Goal: Task Accomplishment & Management: Complete application form

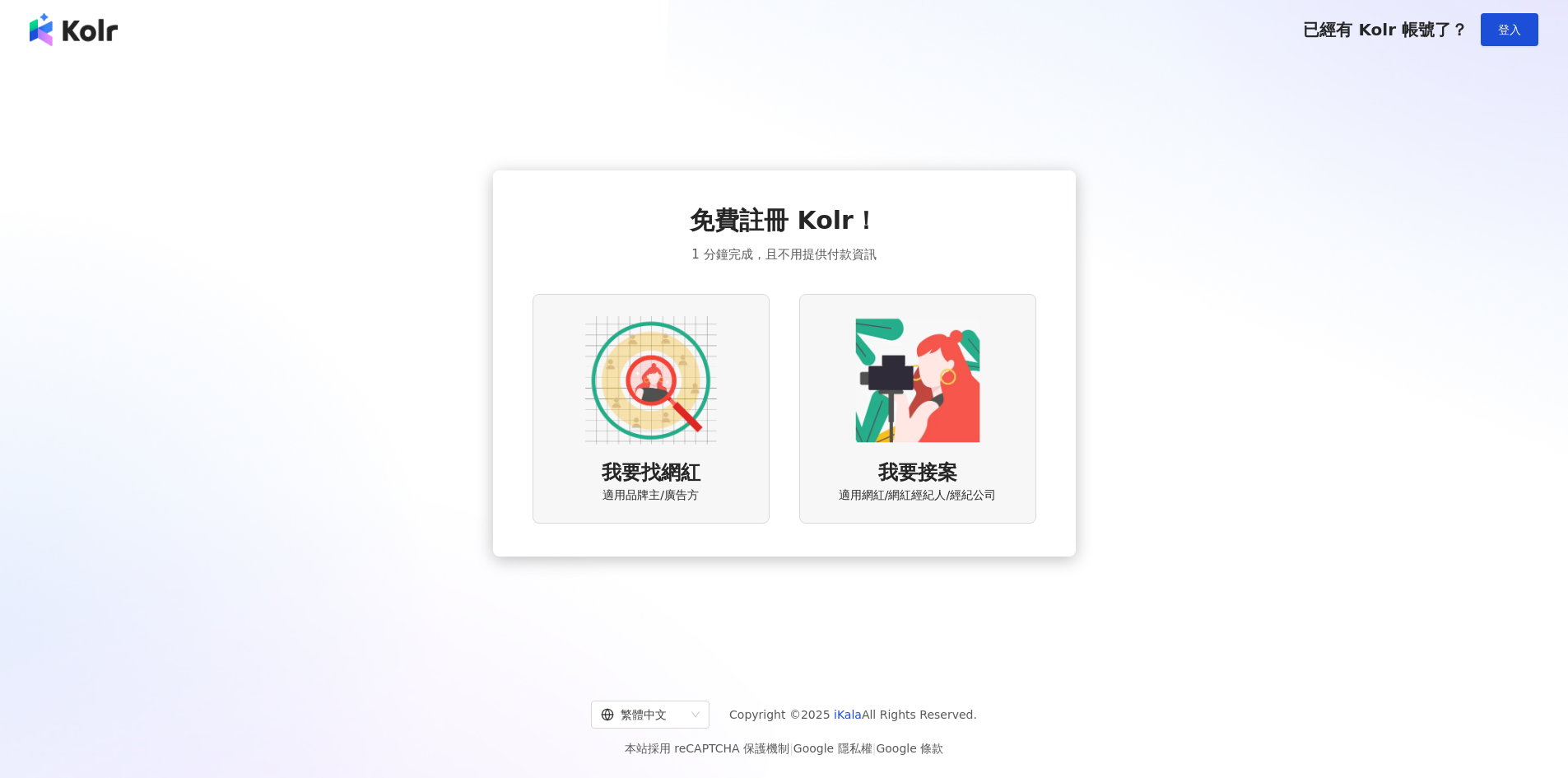
click at [697, 401] on img at bounding box center [651, 380] width 132 height 132
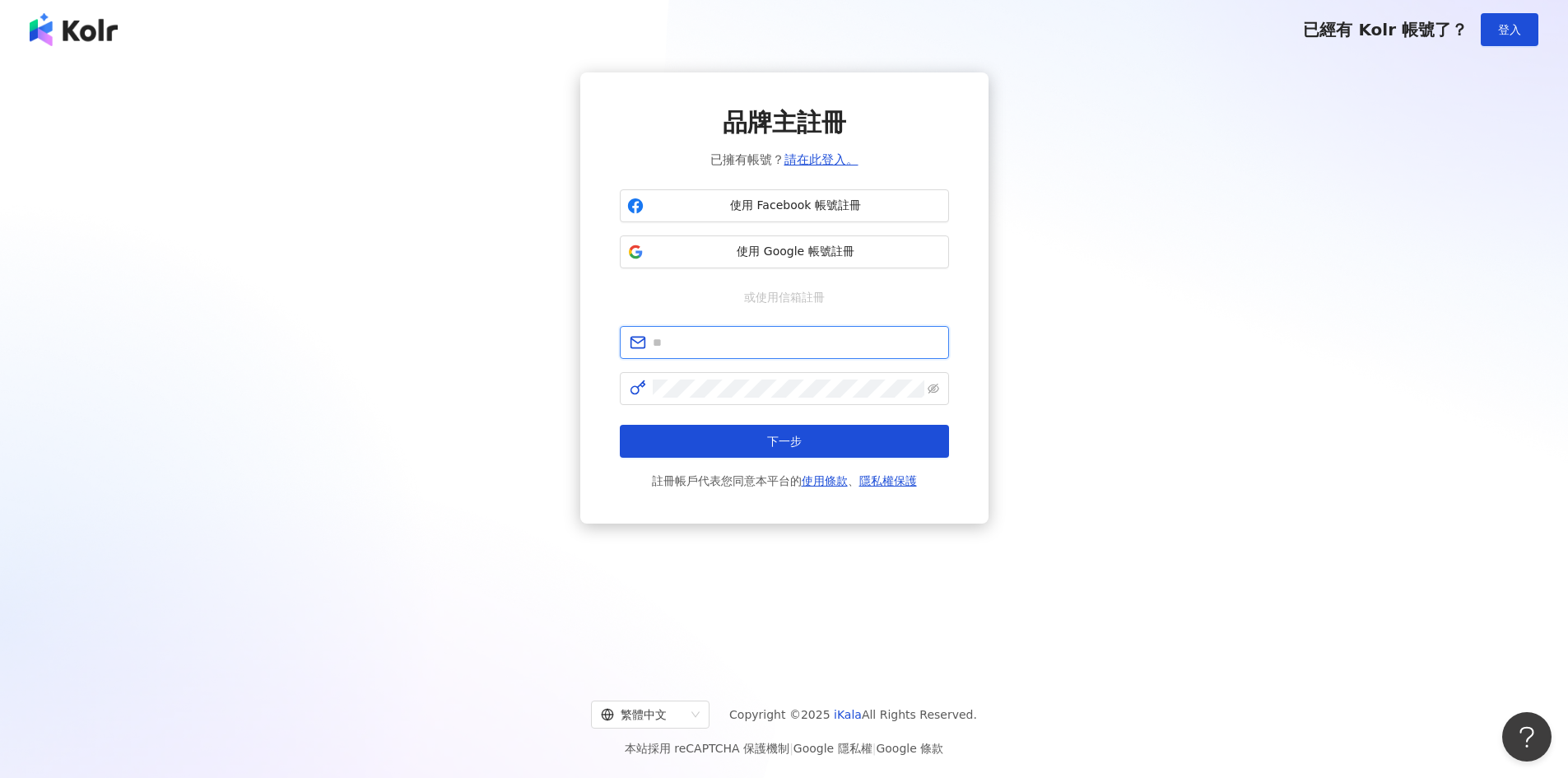
click at [746, 340] on input "text" at bounding box center [796, 343] width 287 height 18
type input "*"
type input "**********"
click at [619, 425] on button "下一步" at bounding box center [784, 441] width 329 height 33
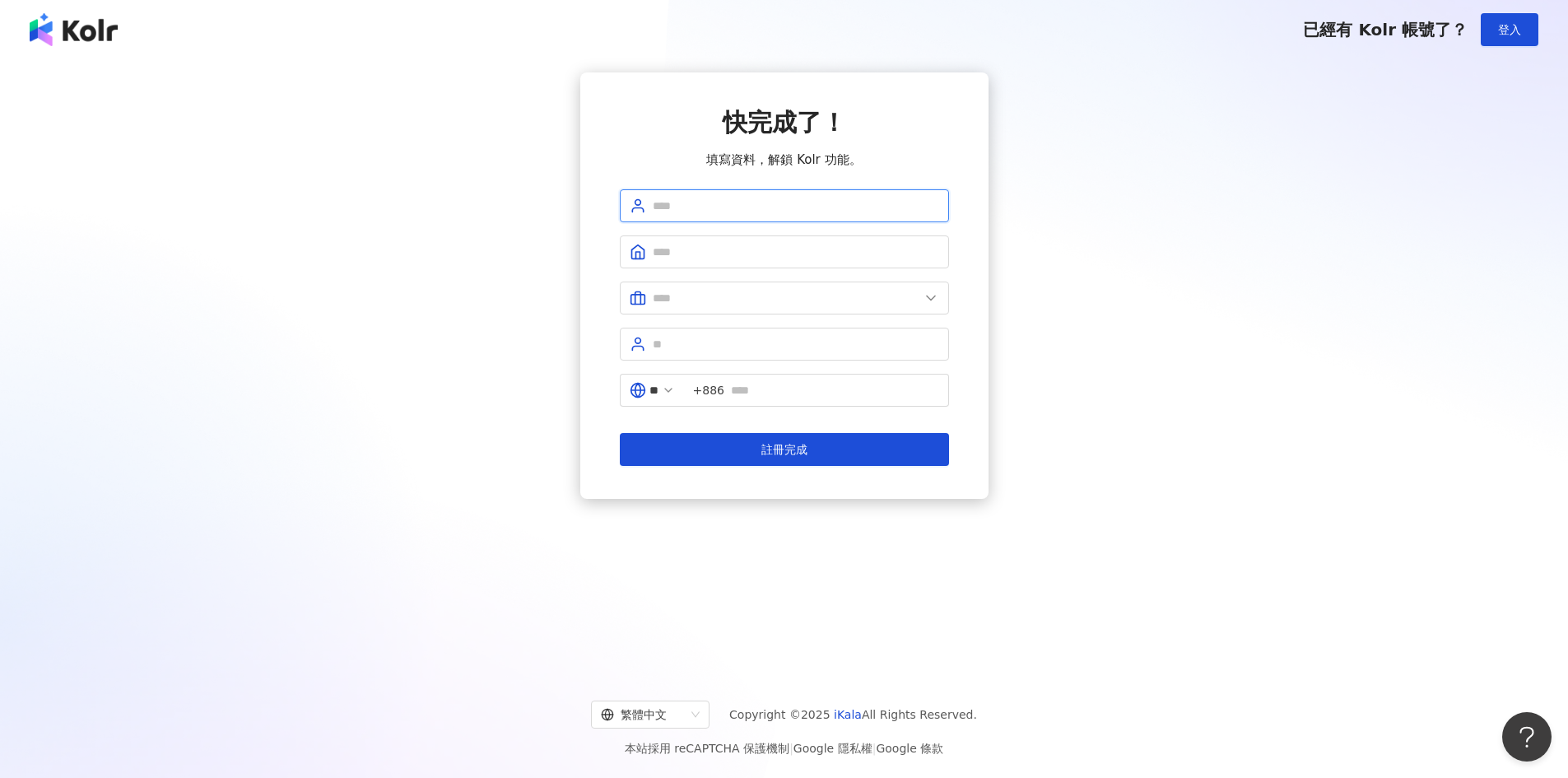
click at [668, 208] on input "text" at bounding box center [796, 206] width 287 height 18
type input "****"
click at [774, 197] on input "****" at bounding box center [796, 206] width 287 height 18
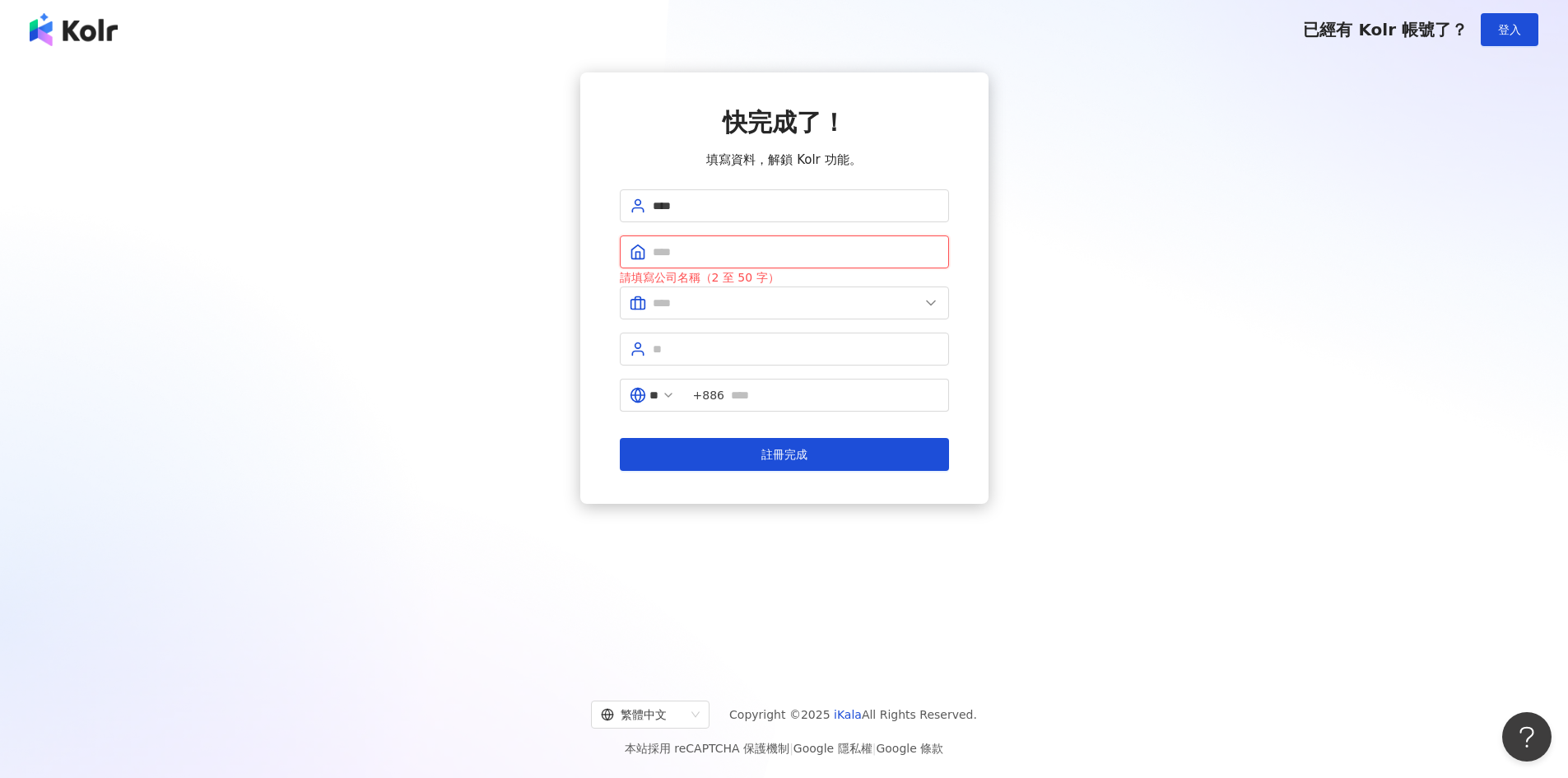
click at [761, 247] on input "text" at bounding box center [796, 252] width 287 height 18
type input "*"
type input "***"
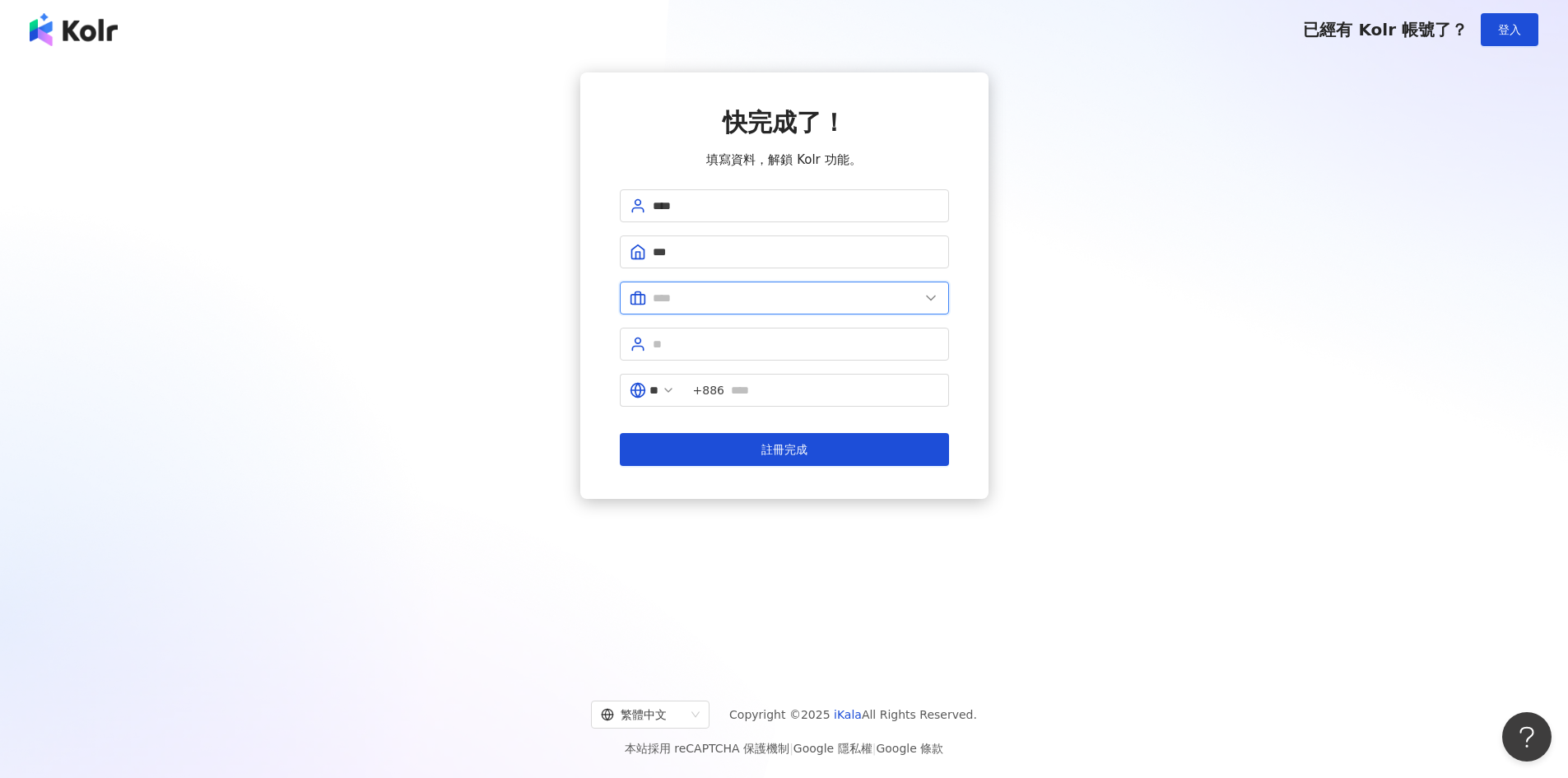
click at [743, 302] on input "text" at bounding box center [786, 298] width 267 height 18
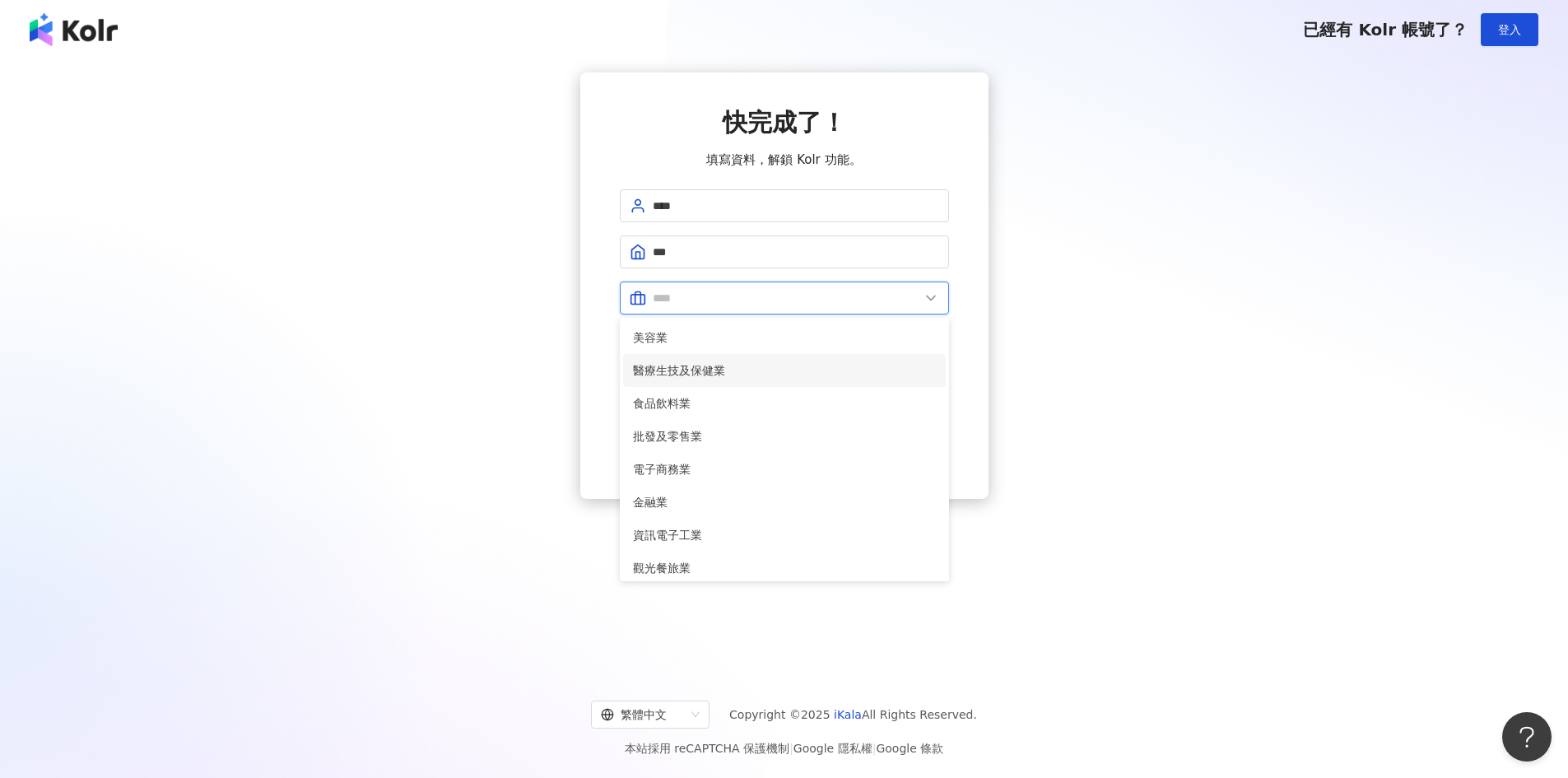
type input "*"
click at [678, 432] on span "批發及零售業" at bounding box center [784, 436] width 303 height 18
type input "******"
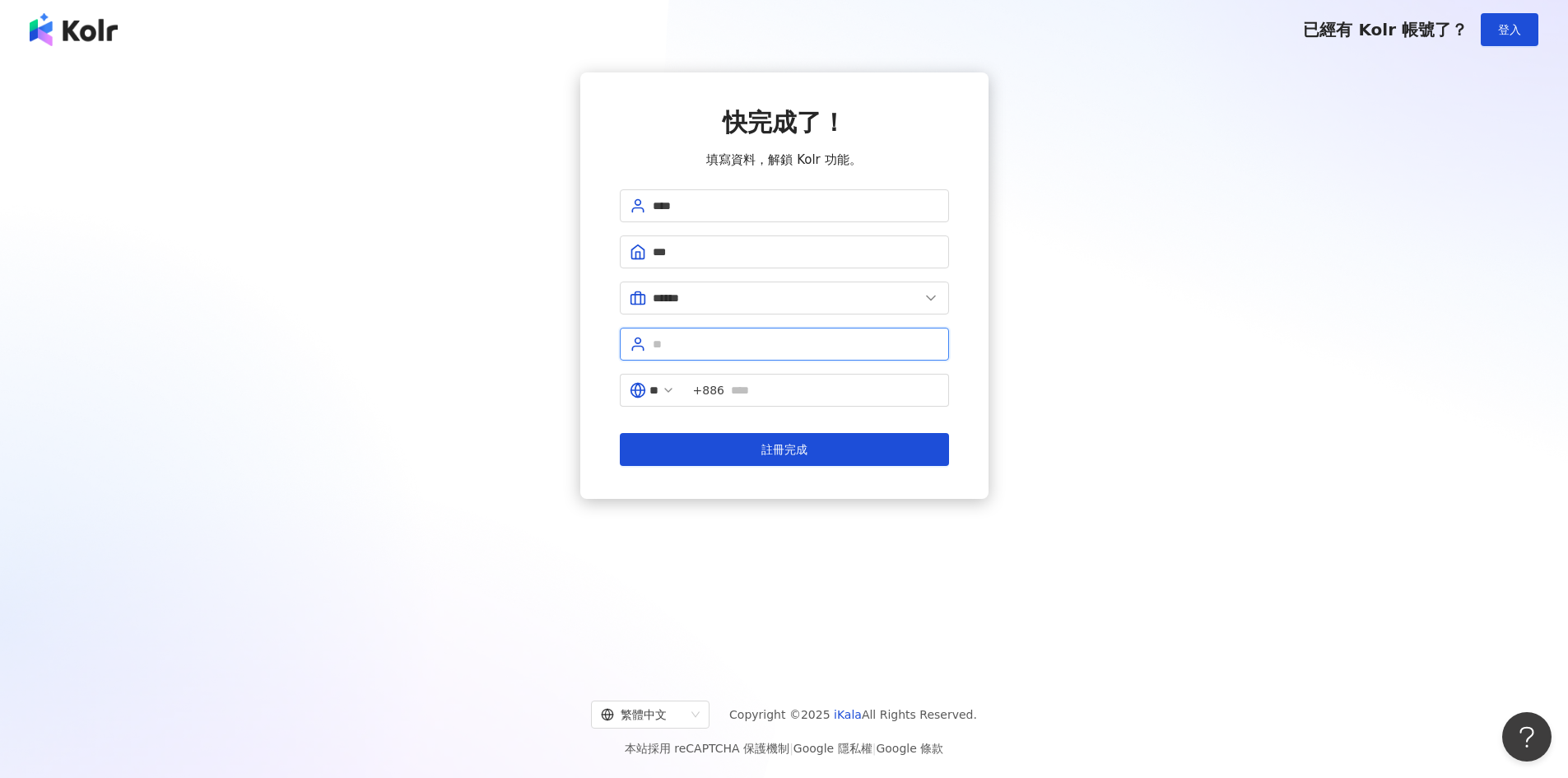
click at [774, 343] on input "text" at bounding box center [796, 344] width 287 height 18
type input "****"
type input "**********"
click at [619, 433] on button "註冊完成" at bounding box center [784, 449] width 329 height 33
click at [1141, 377] on div "**********" at bounding box center [783, 285] width 1528 height 426
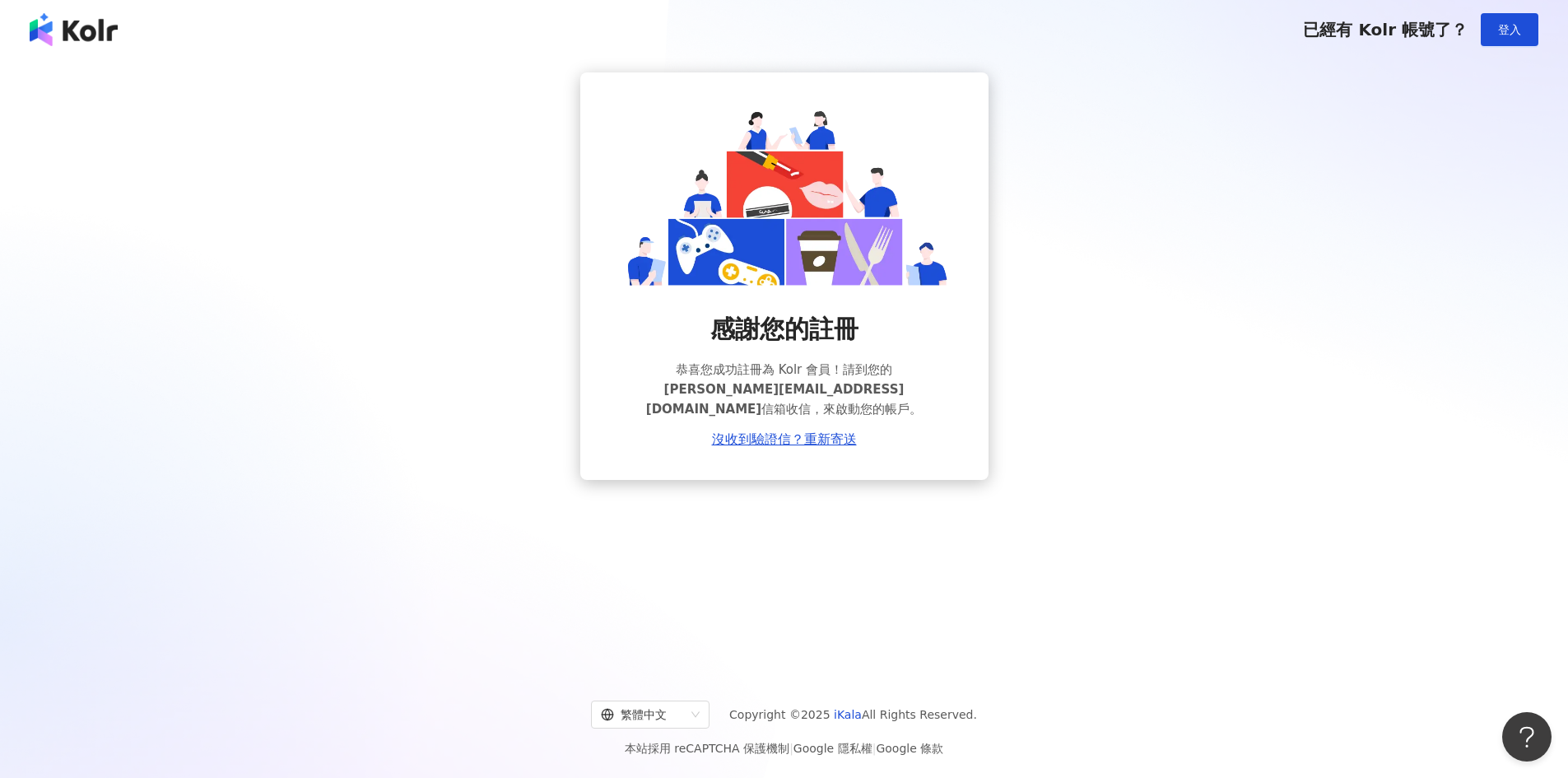
click at [777, 481] on div "感謝您的註冊 恭喜您成功註冊為 Kolr 會員！請到您的 rita@baixian-group.com 信箱收信，來啟動您的帳戶。 沒收到驗證信？重新寄送" at bounding box center [784, 363] width 1568 height 608
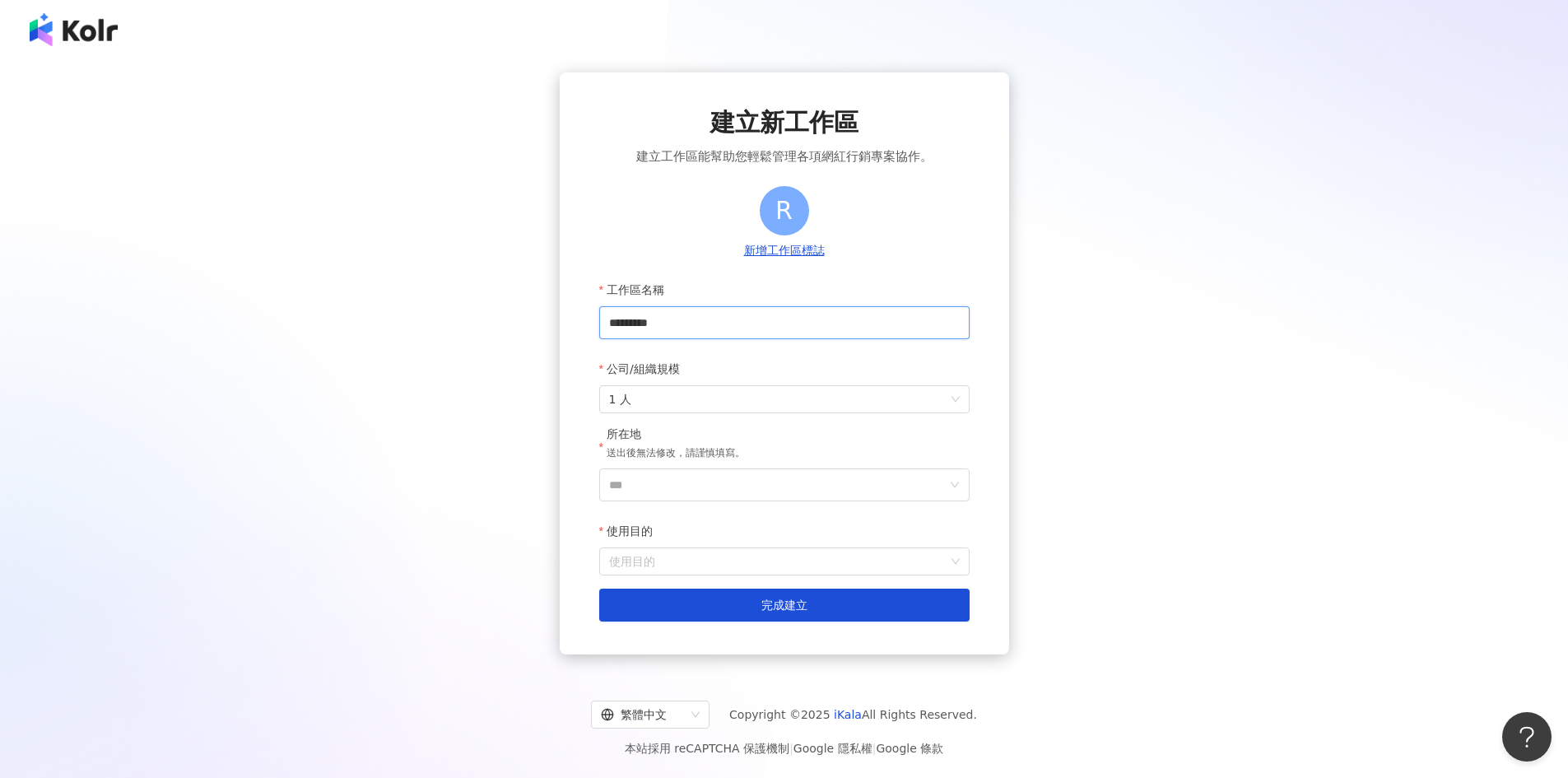
click at [718, 326] on input "*********" at bounding box center [784, 322] width 370 height 33
click at [611, 326] on input "*********" at bounding box center [784, 322] width 370 height 33
type input "*********"
click at [693, 412] on div "1 人" at bounding box center [784, 399] width 370 height 28
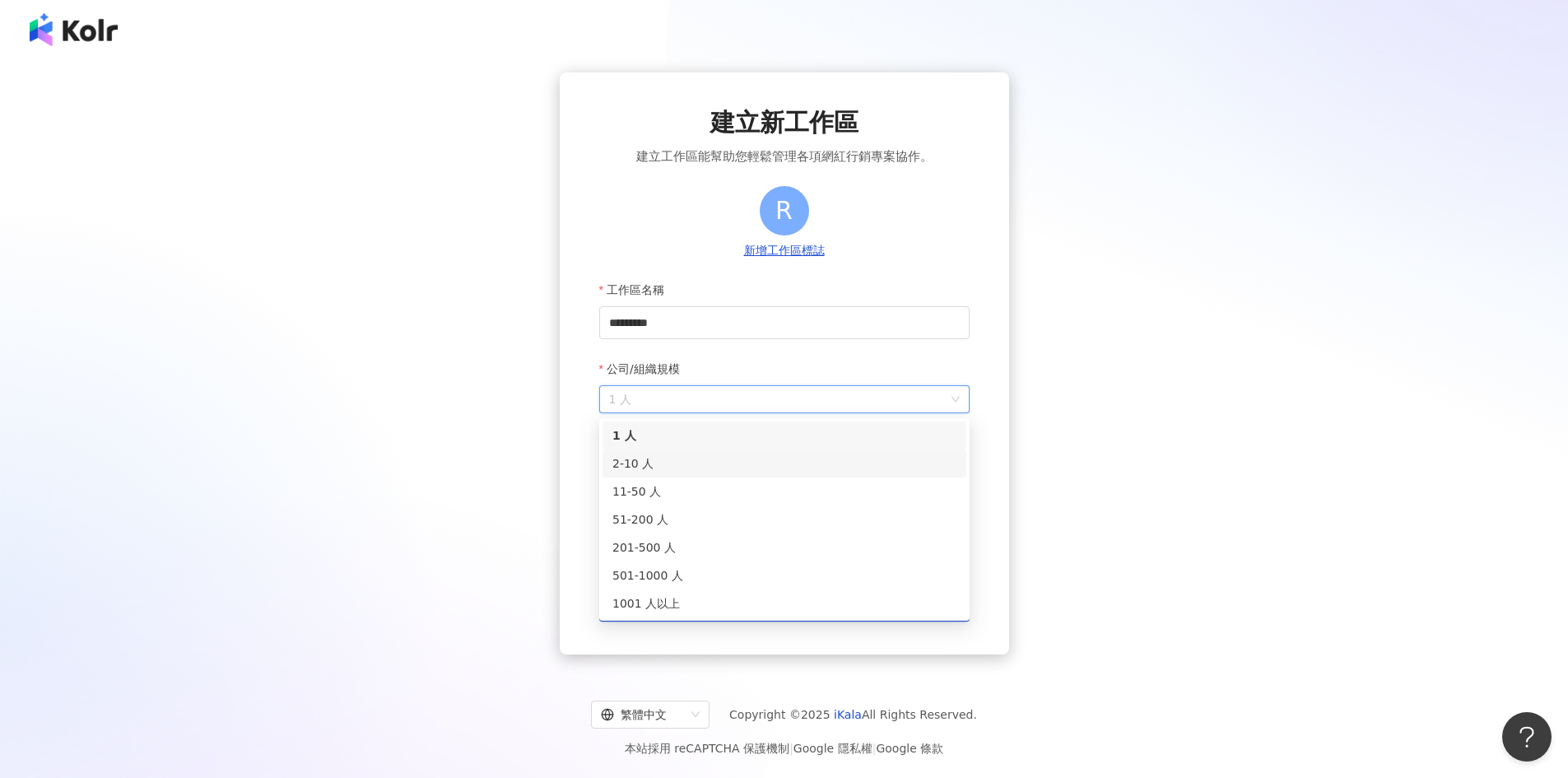
click at [665, 464] on div "2-10 人" at bounding box center [784, 464] width 344 height 18
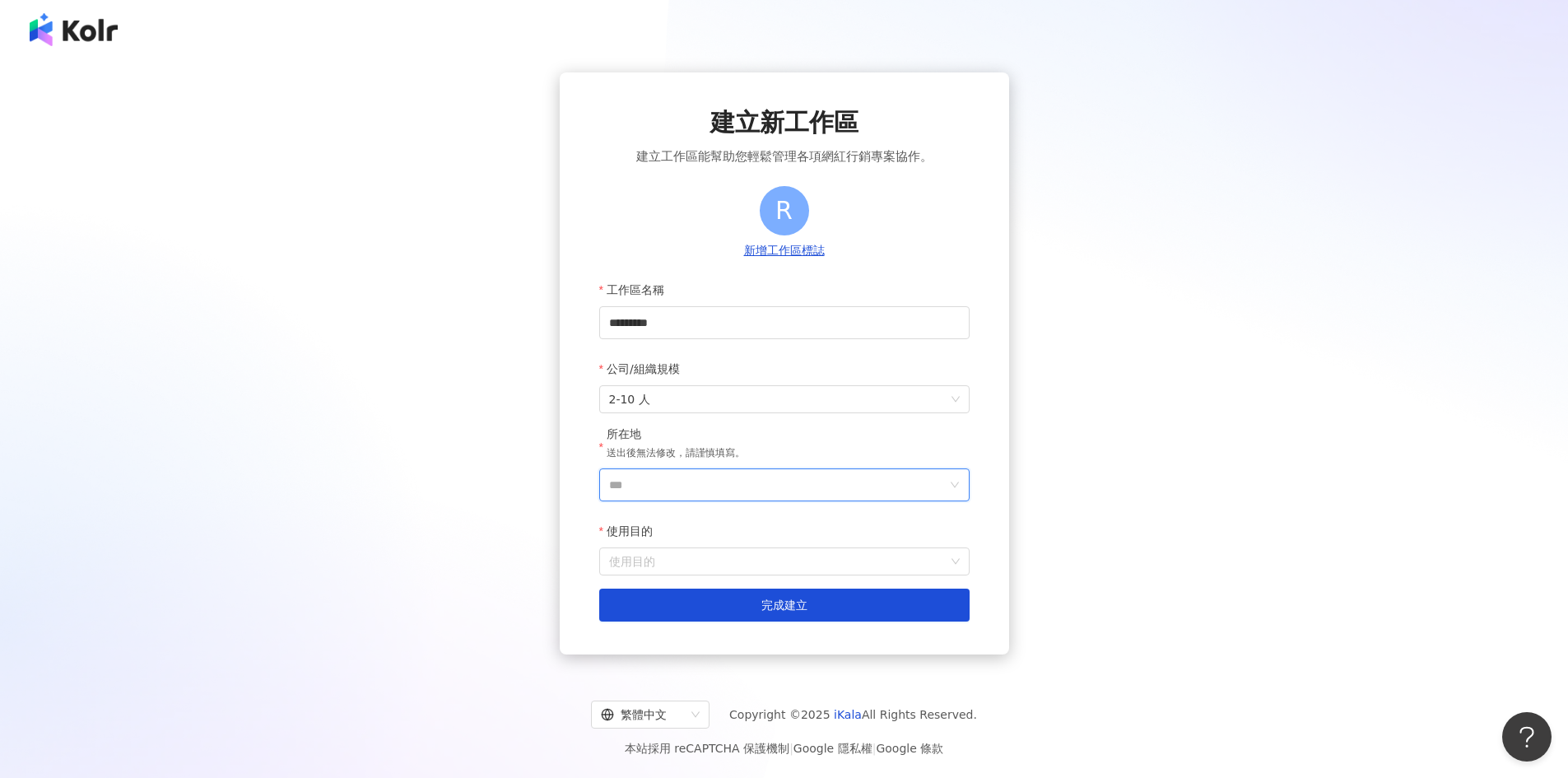
click at [663, 487] on input "***" at bounding box center [777, 484] width 337 height 31
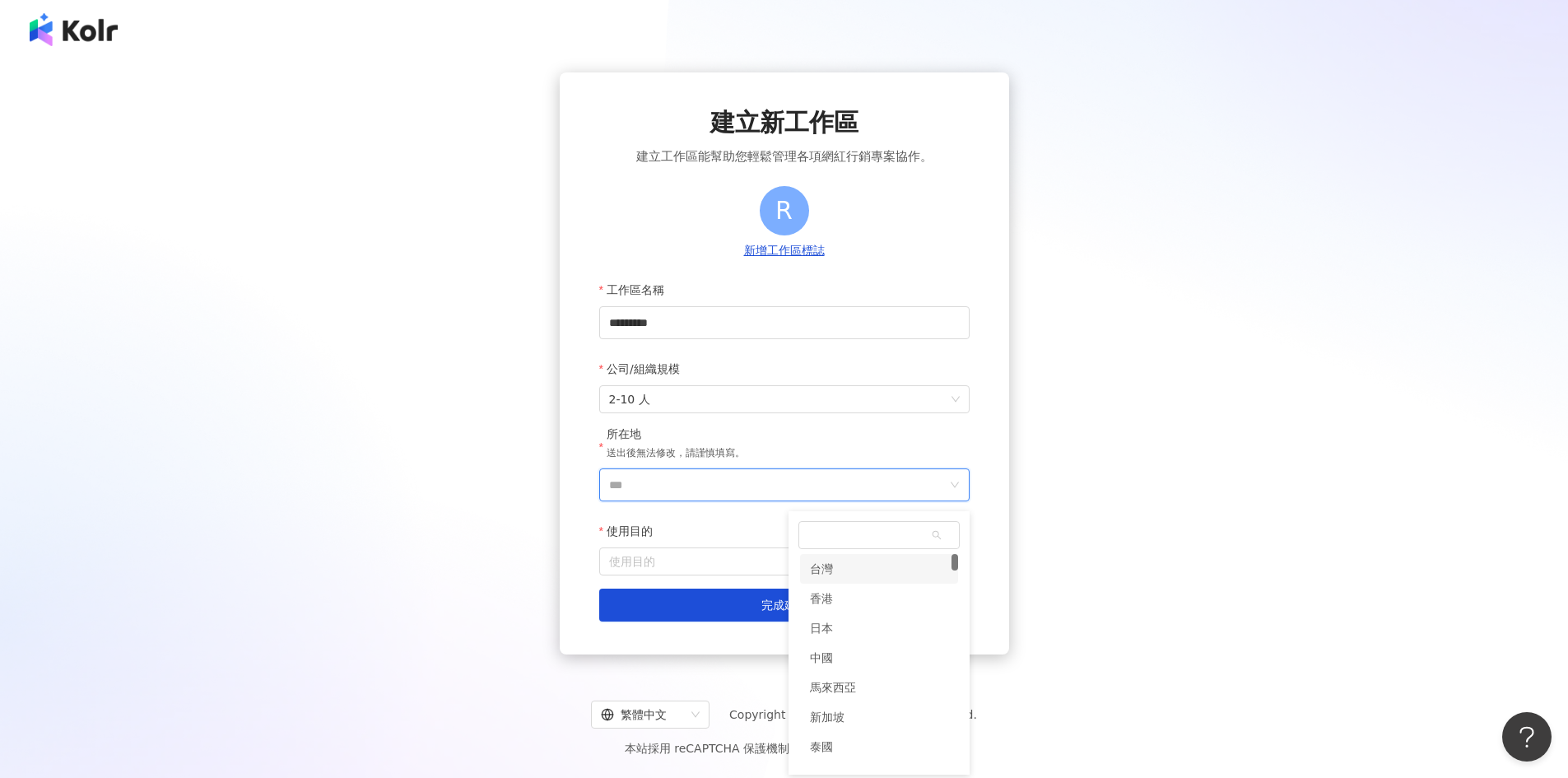
click at [862, 563] on div "台灣" at bounding box center [879, 568] width 158 height 29
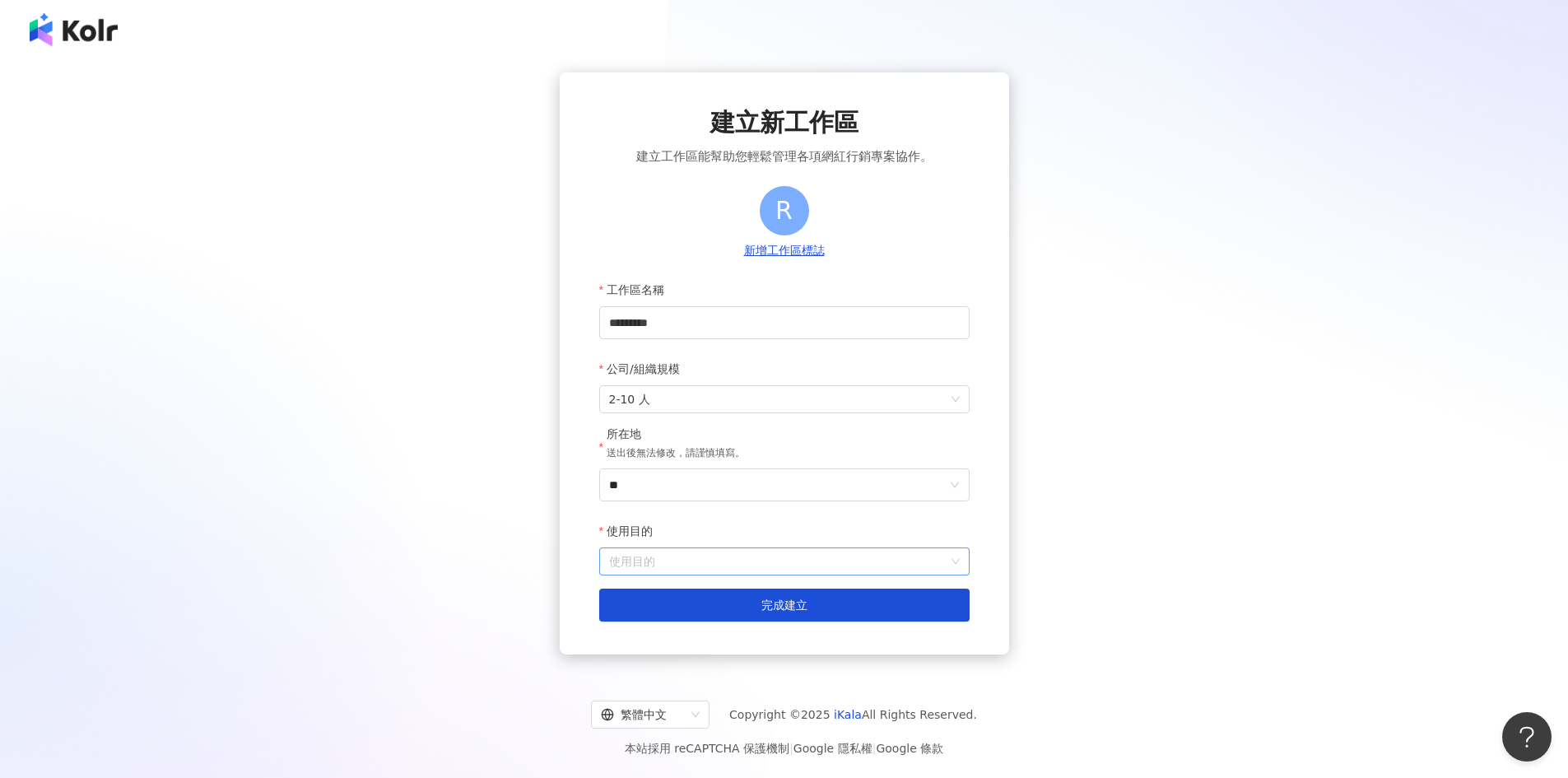
click at [713, 567] on input "使用目的" at bounding box center [784, 562] width 351 height 27
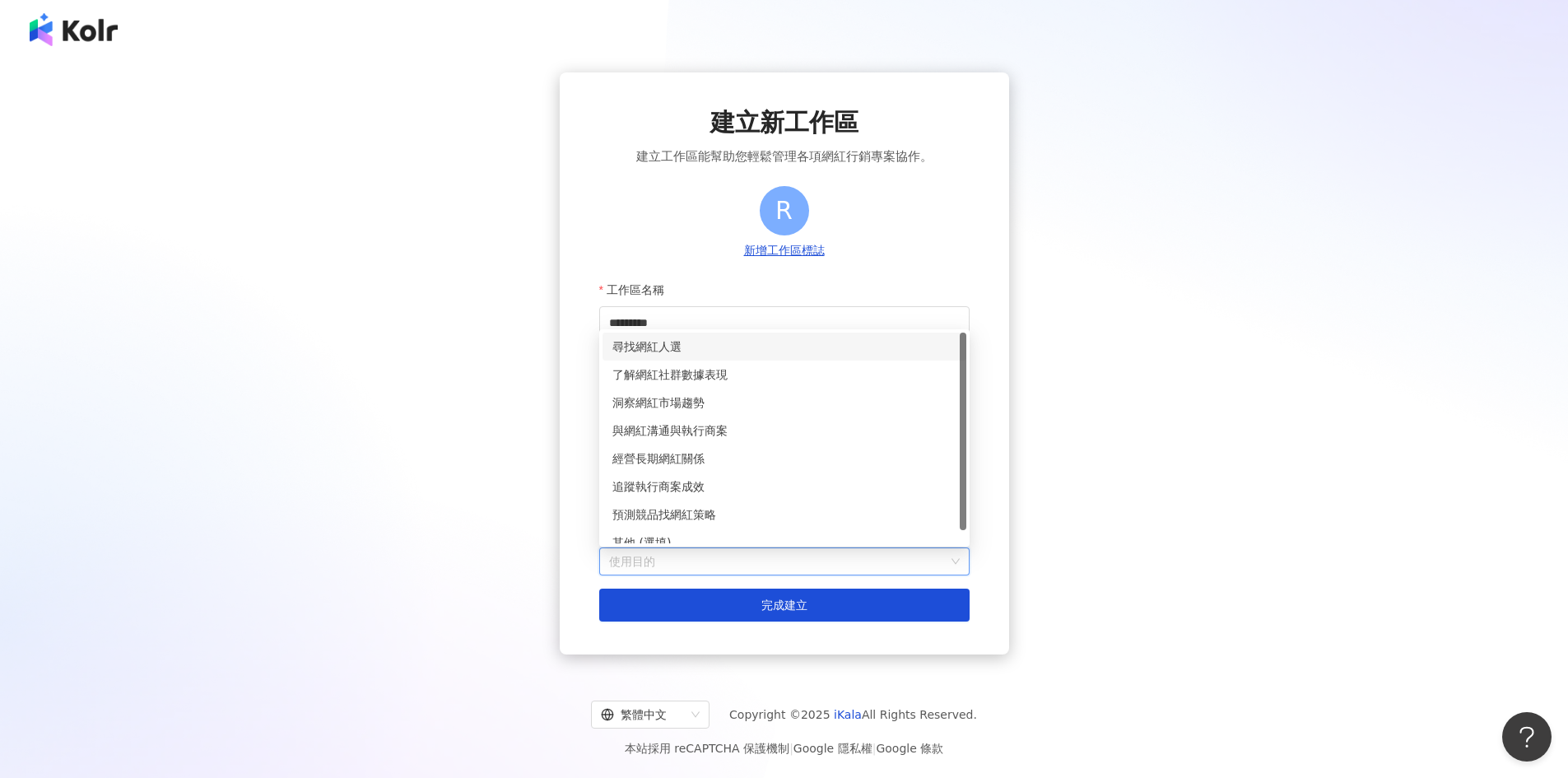
click at [699, 344] on div "尋找網紅人選" at bounding box center [784, 346] width 344 height 18
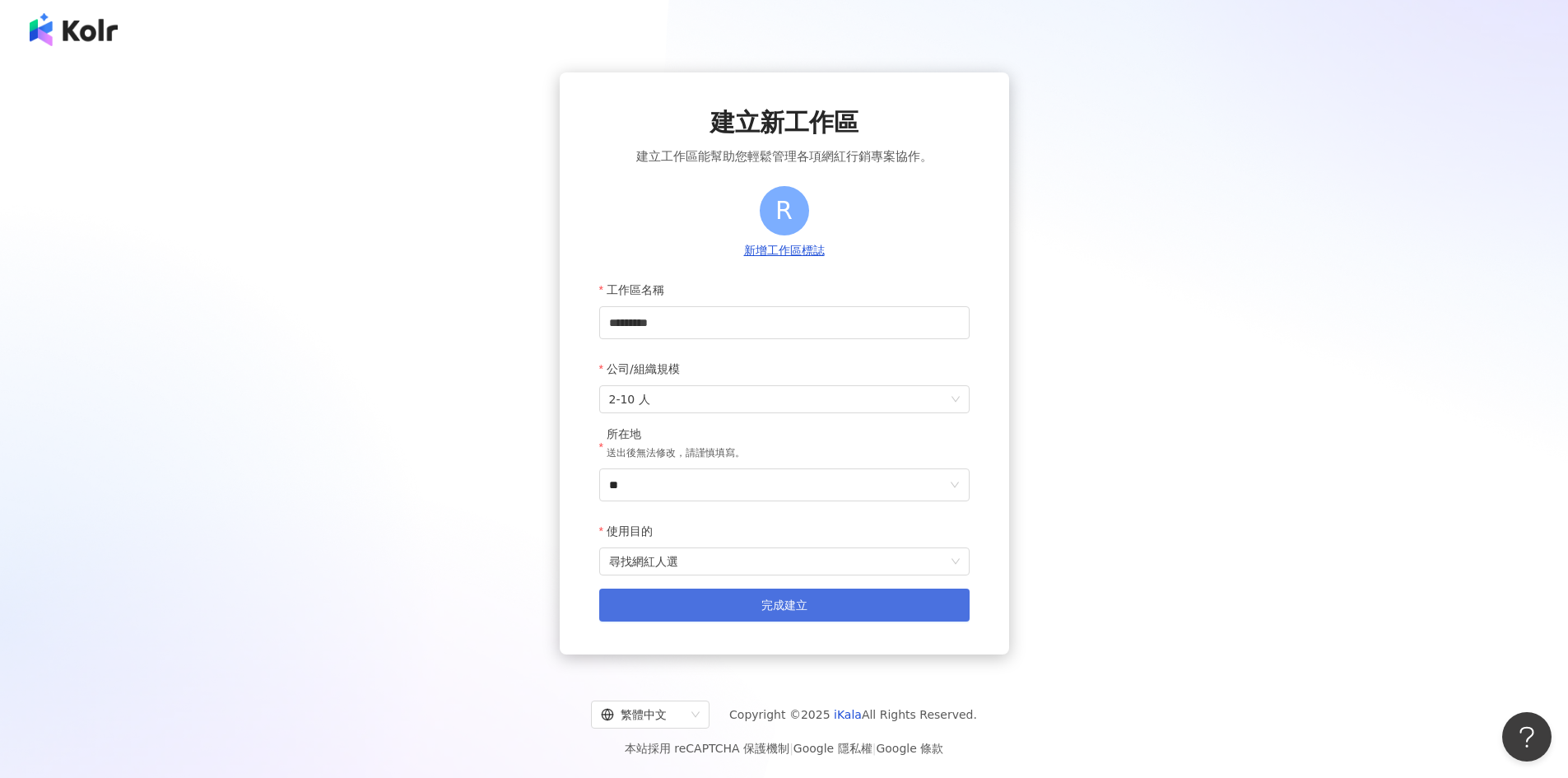
click at [732, 619] on button "完成建立" at bounding box center [784, 604] width 370 height 33
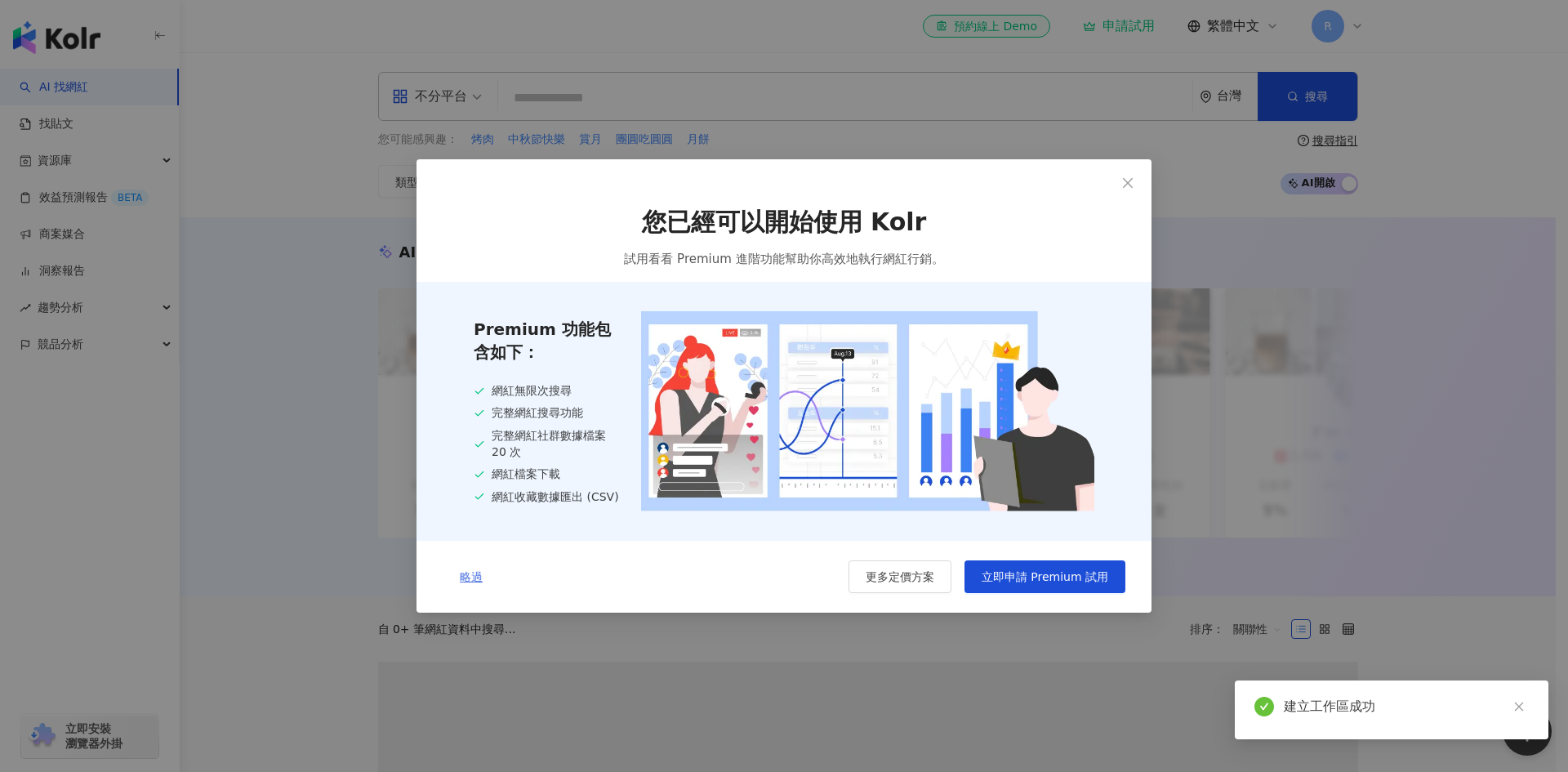
click at [470, 582] on span "略過" at bounding box center [471, 577] width 23 height 13
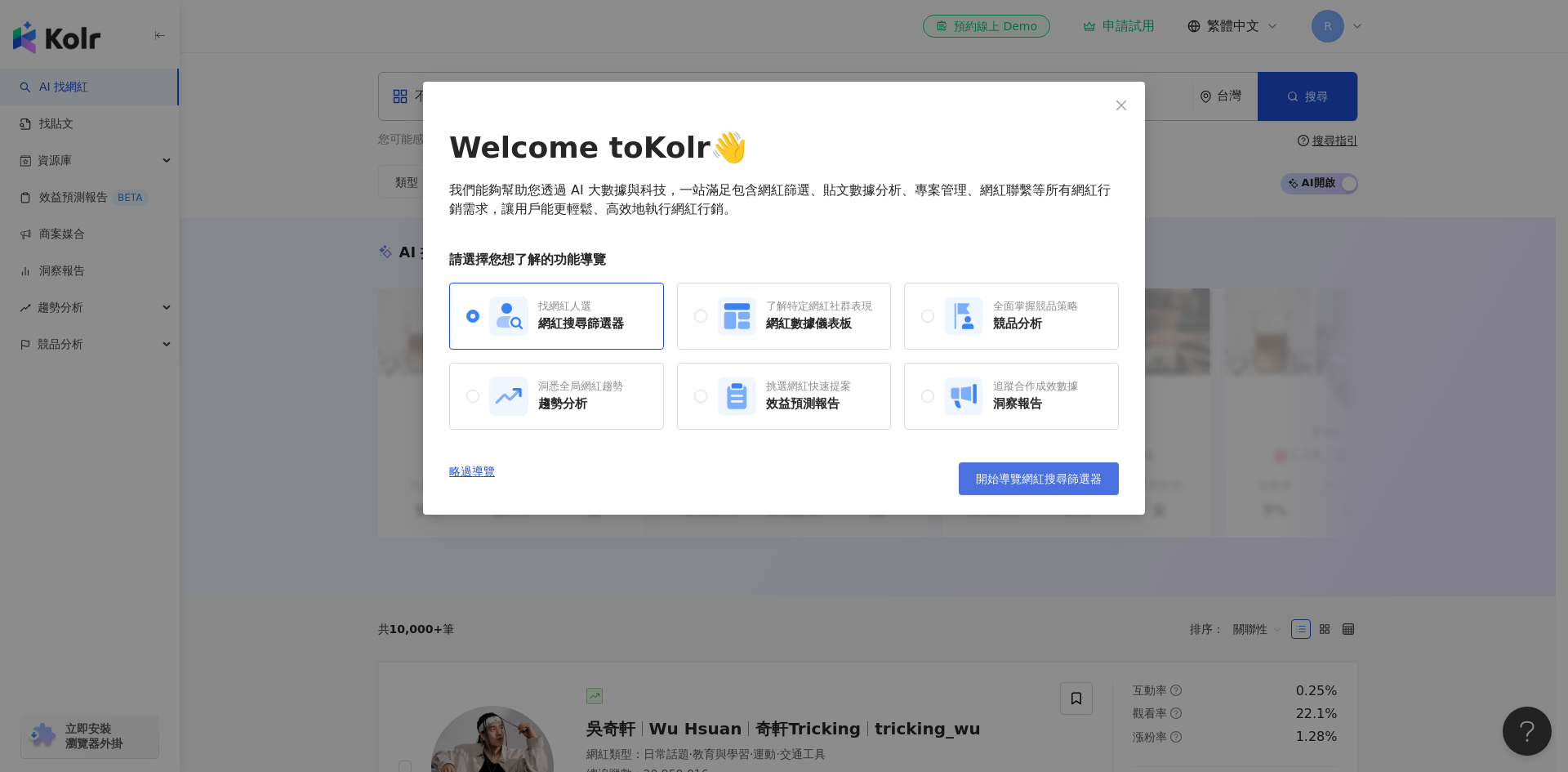
click at [1001, 489] on button "開始導覽網紅搜尋篩選器" at bounding box center [1038, 478] width 160 height 33
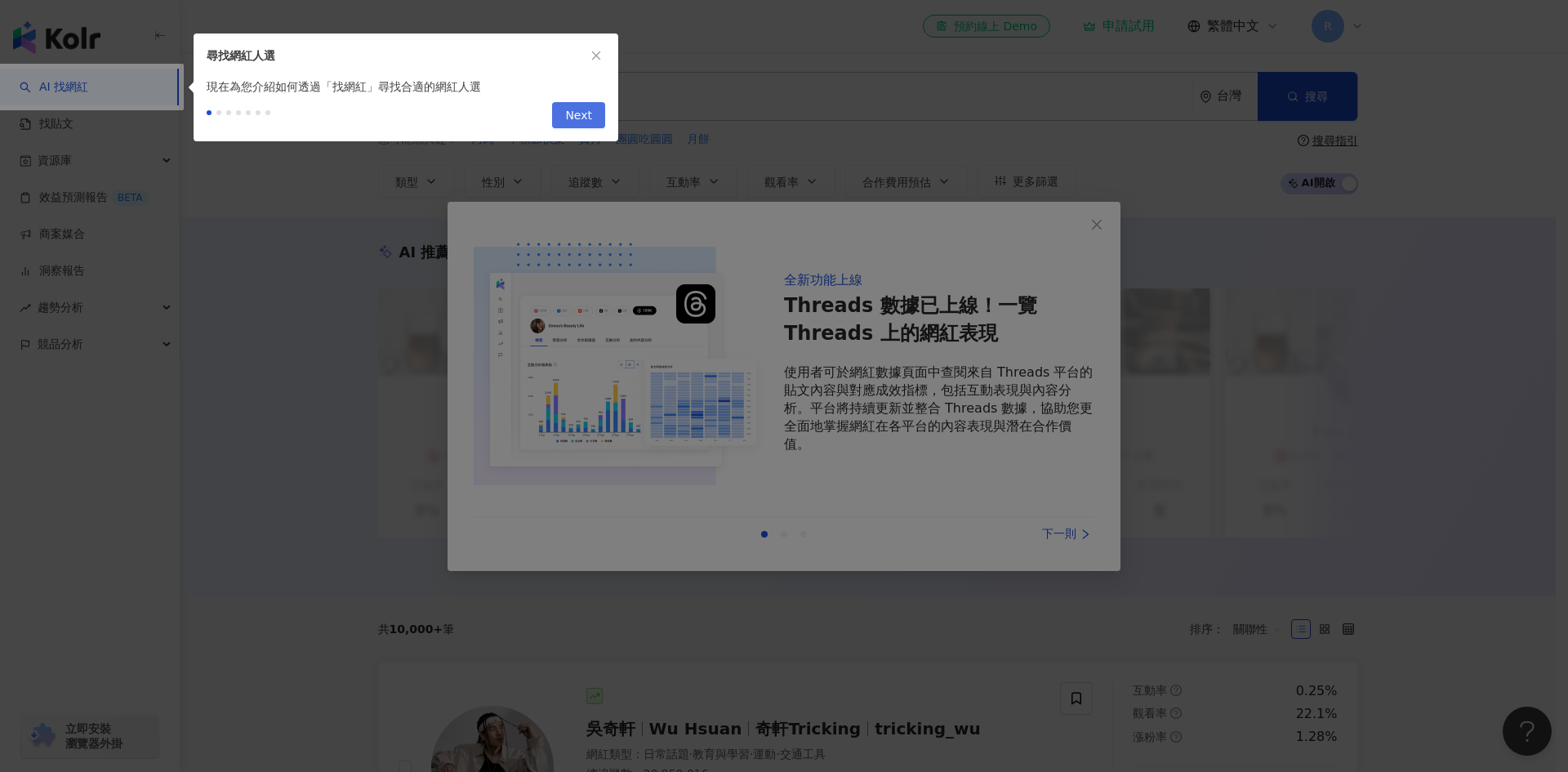
click at [583, 103] on span "Next" at bounding box center [578, 117] width 27 height 26
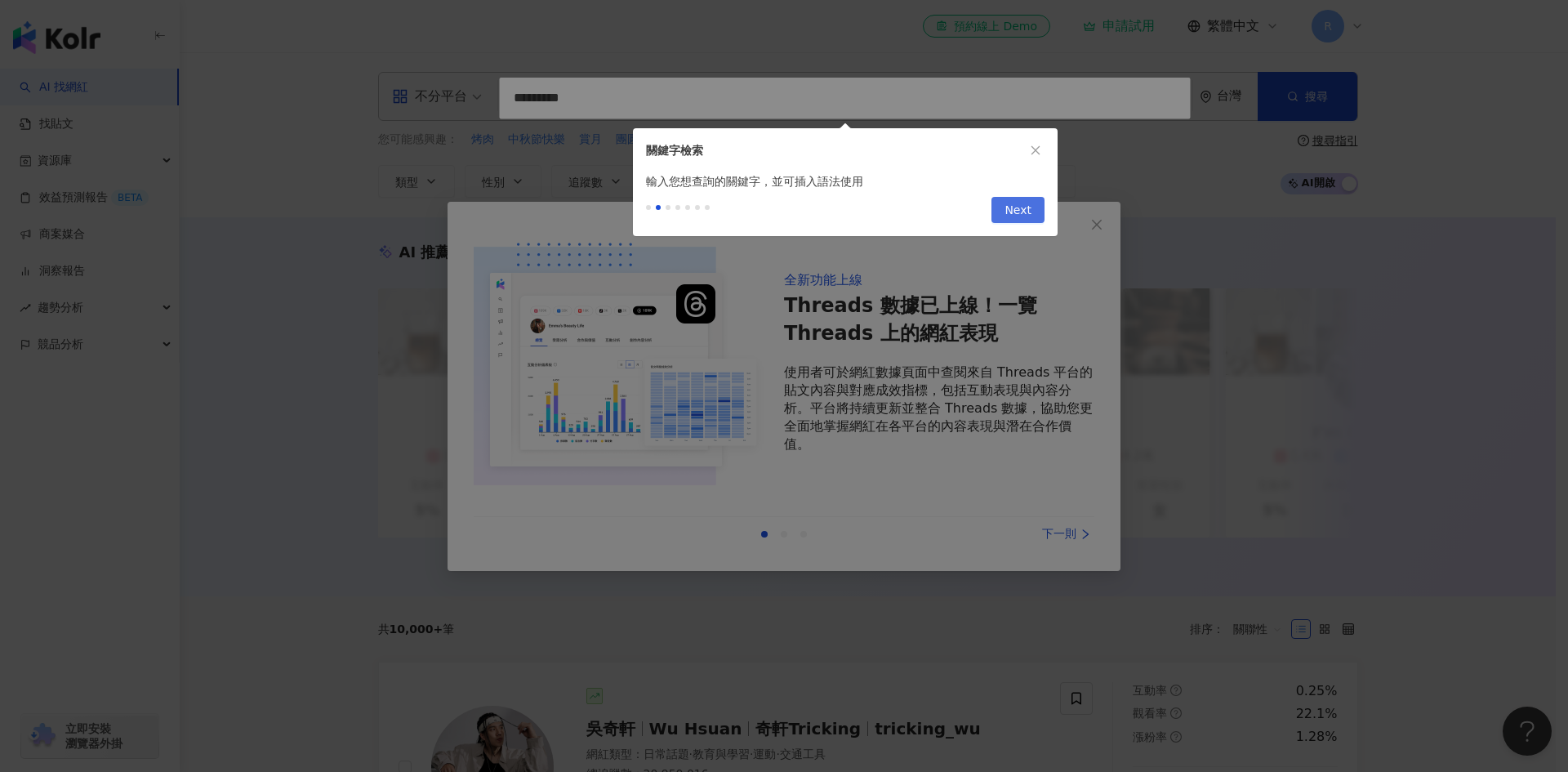
type input "*********"
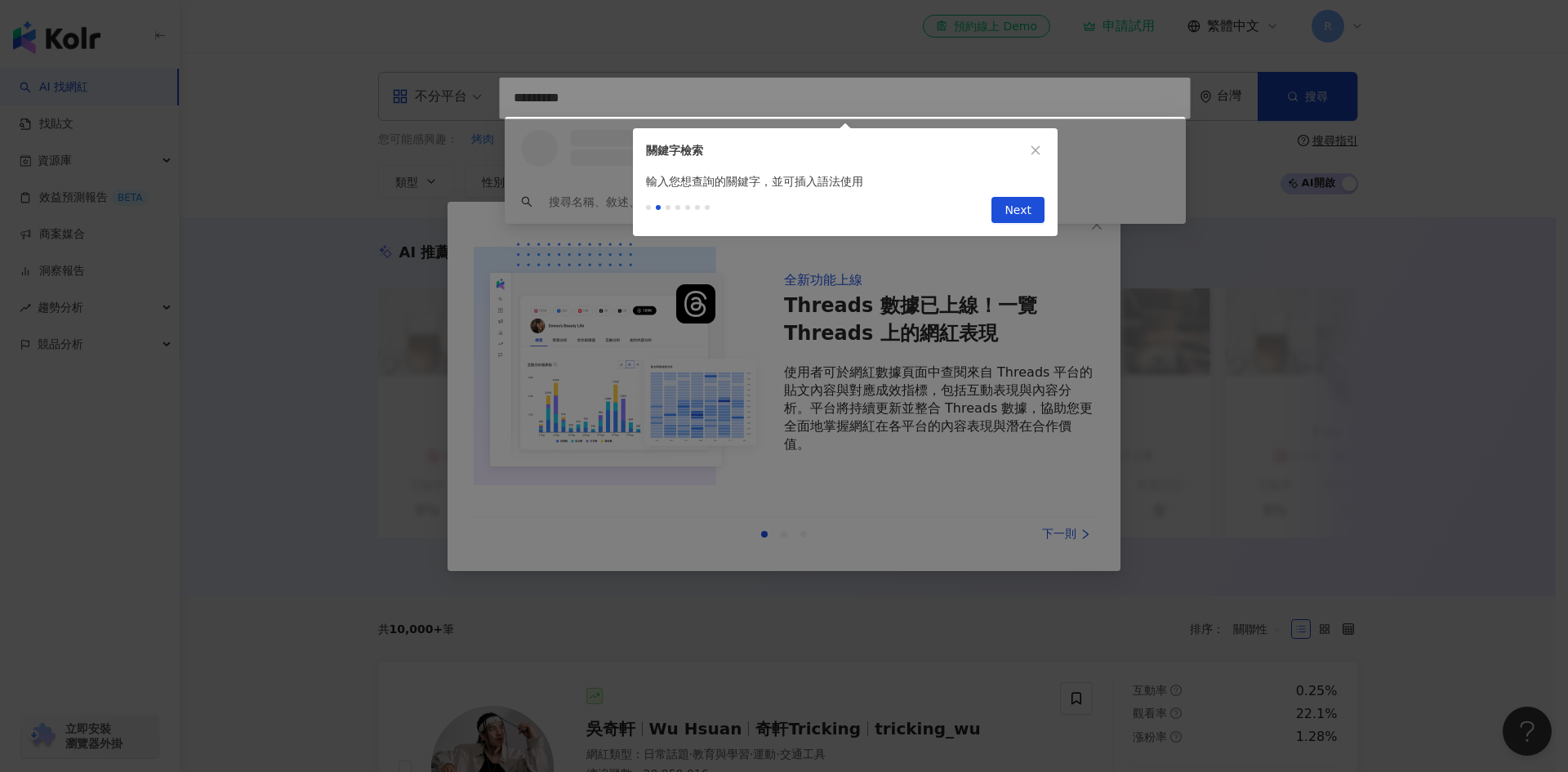
click at [986, 210] on div "Previous Next" at bounding box center [845, 213] width 425 height 46
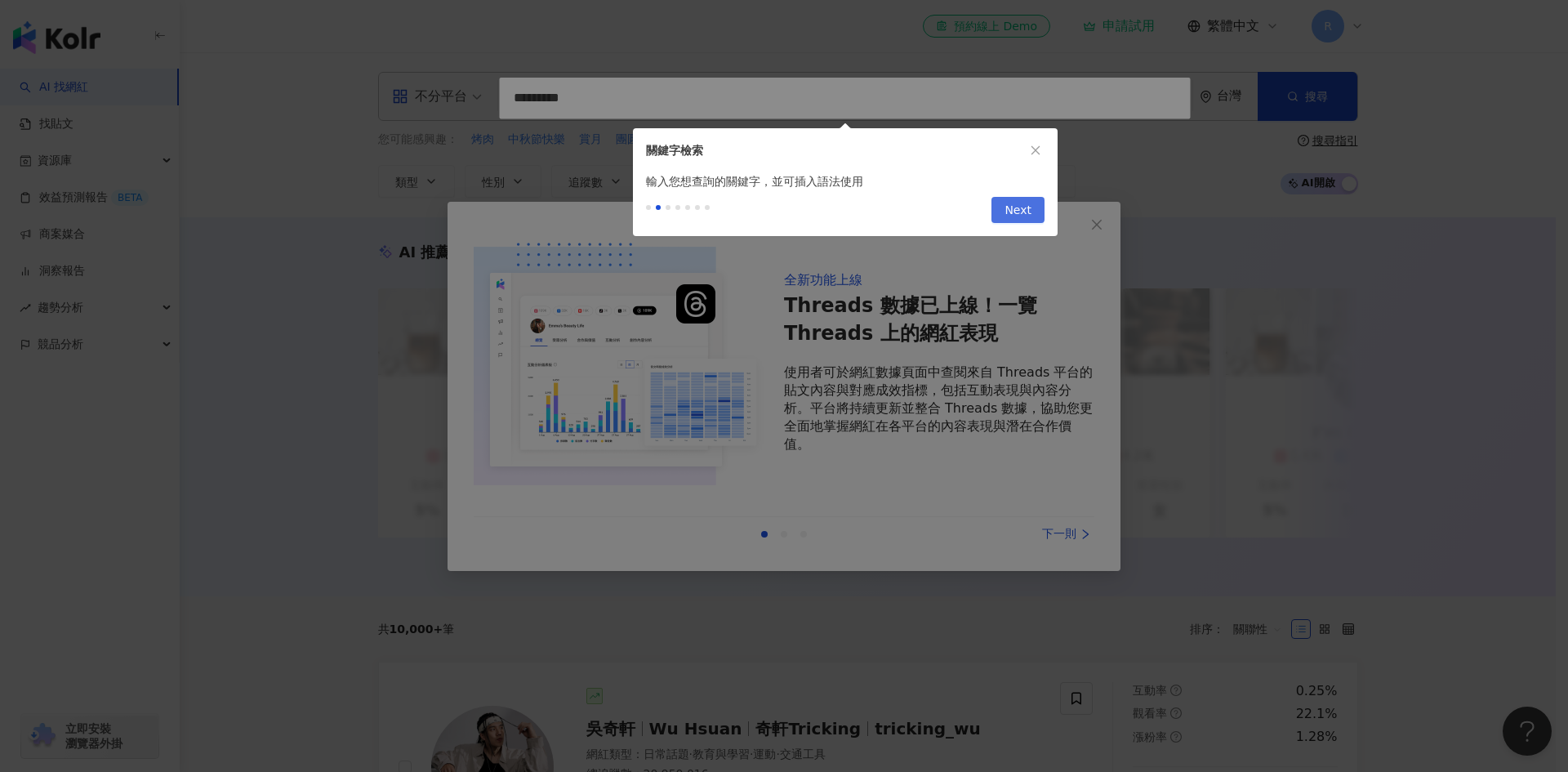
click at [1017, 208] on span "Next" at bounding box center [1018, 211] width 27 height 26
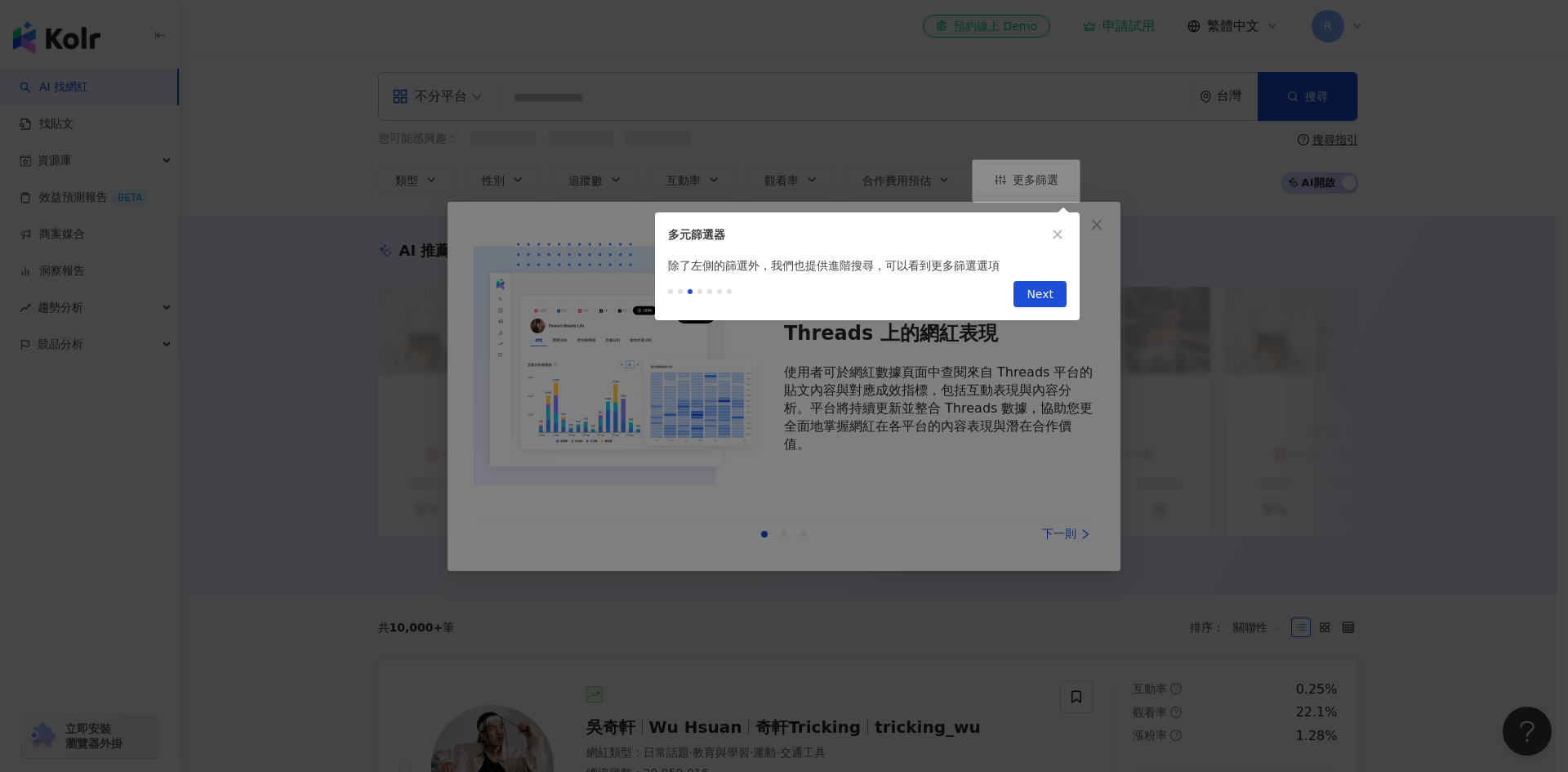
click at [1057, 310] on div "Previous Next" at bounding box center [867, 298] width 425 height 46
click at [1044, 291] on span "Next" at bounding box center [1040, 295] width 27 height 26
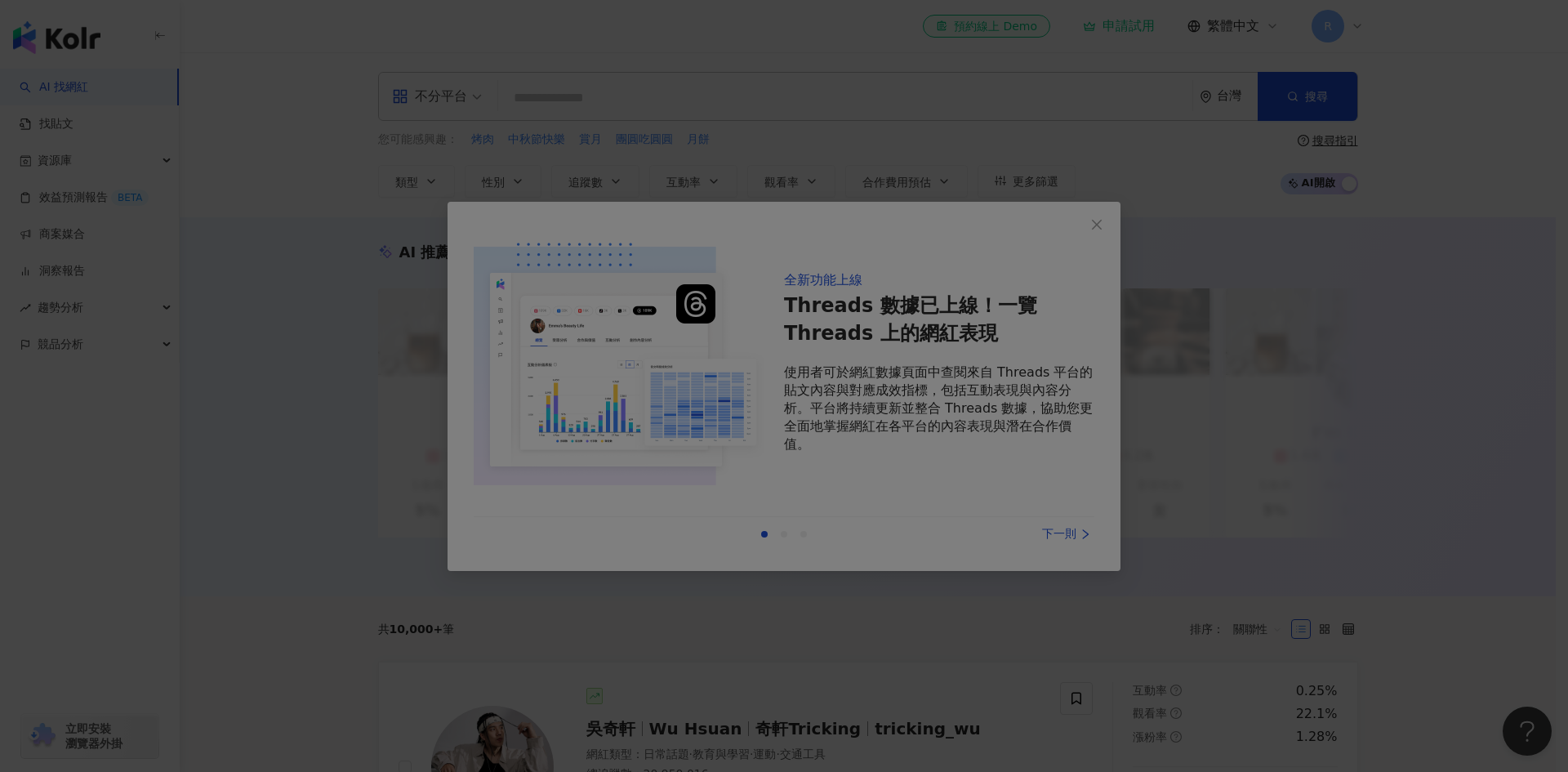
click at [1064, 56] on div at bounding box center [784, 386] width 1568 height 772
click at [1128, 266] on div at bounding box center [784, 386] width 1568 height 772
click at [813, 466] on body "AI 找網紅 找貼文 資源庫 效益預測報告 BETA 商案媒合 洞察報告 趨勢分析 競品分析 立即安裝 瀏覽器外掛 el-icon-cs 預約線上 Demo …" at bounding box center [778, 386] width 1556 height 772
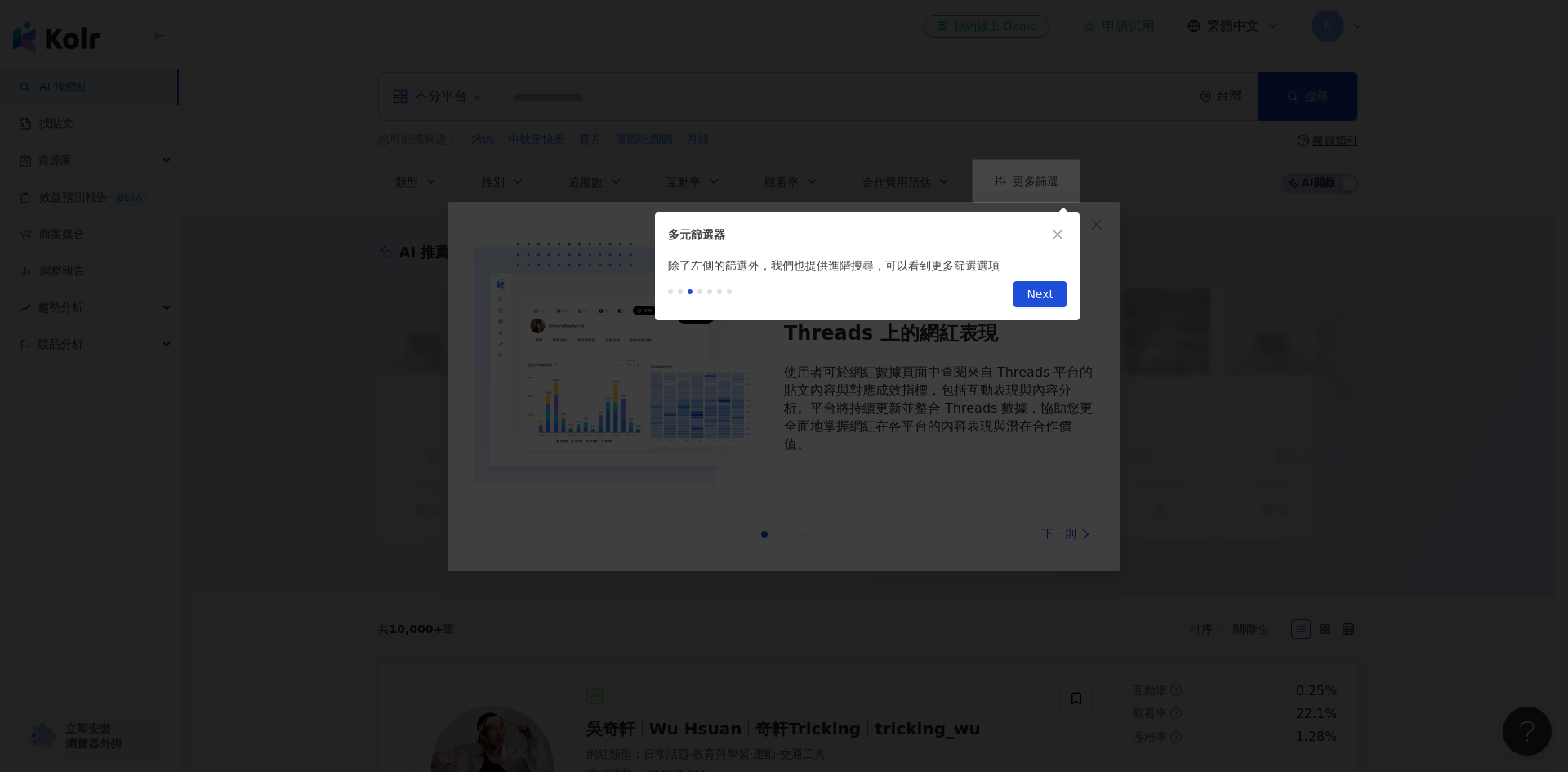
click at [813, 465] on body "AI 找網紅 找貼文 資源庫 效益預測報告 BETA 商案媒合 洞察報告 趨勢分析 競品分析 立即安裝 瀏覽器外掛 el-icon-cs 預約線上 Demo …" at bounding box center [778, 386] width 1556 height 772
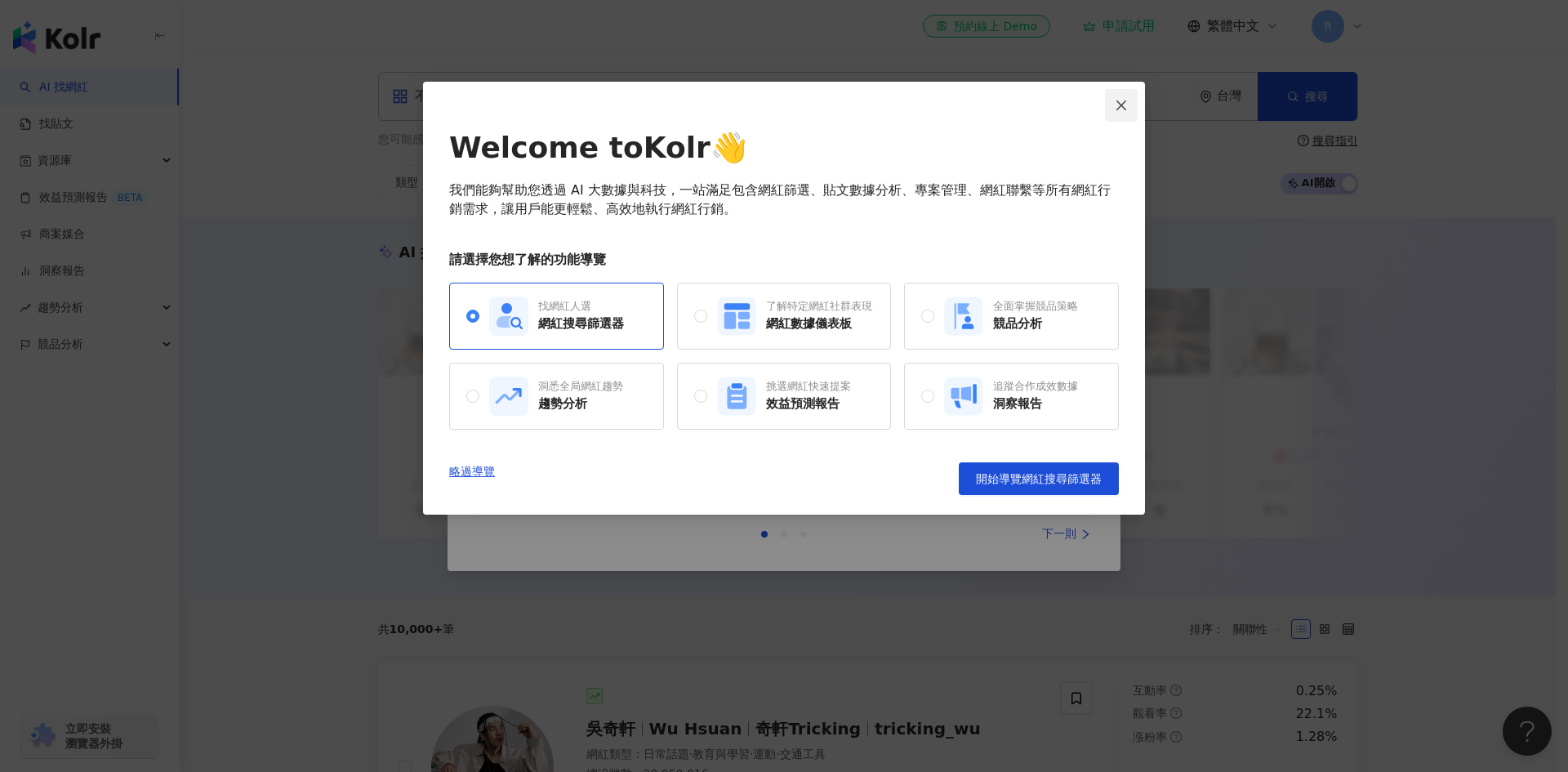
click at [1123, 108] on icon "close" at bounding box center [1120, 105] width 13 height 13
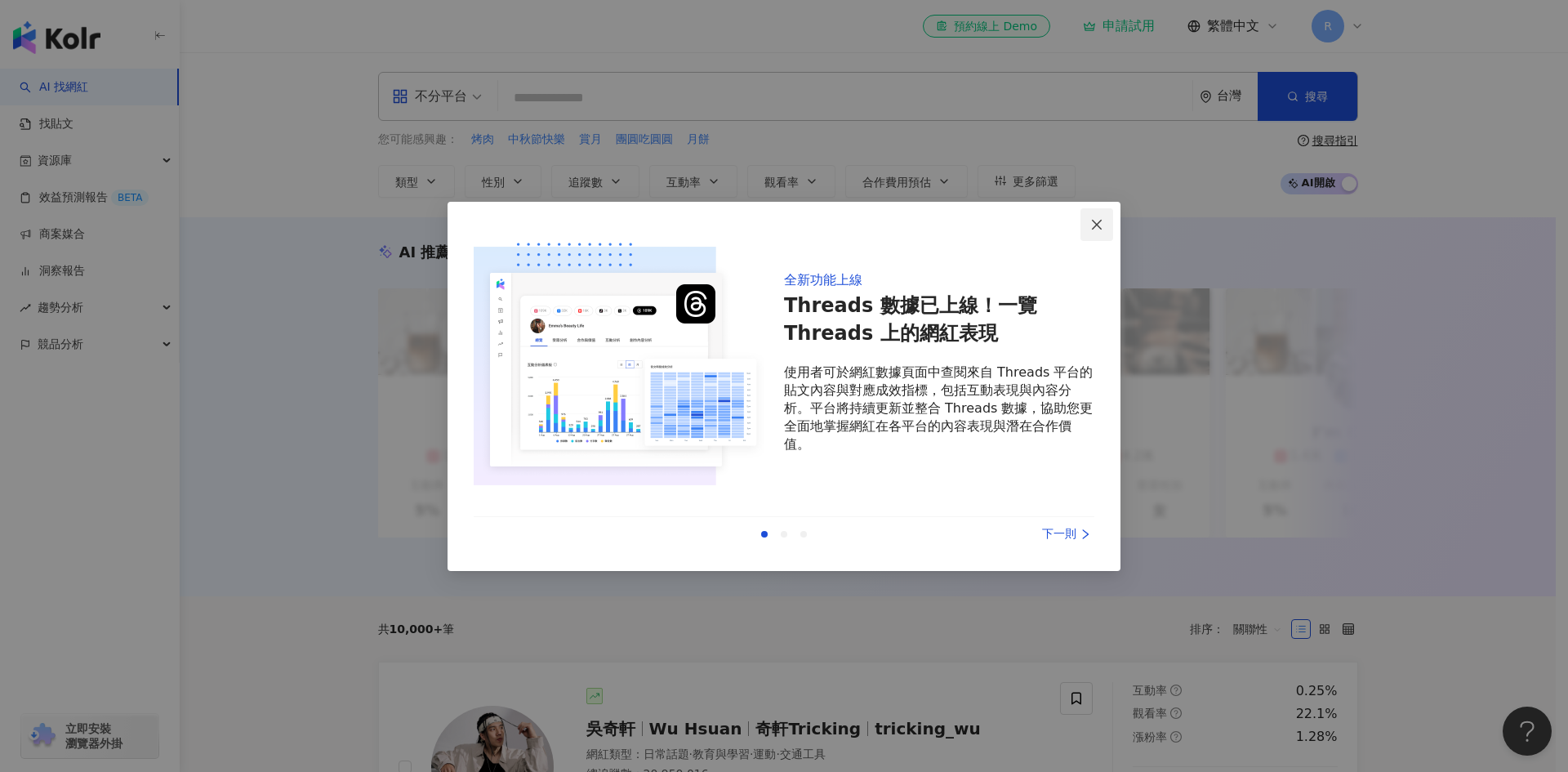
click at [1083, 224] on span "Close" at bounding box center [1097, 224] width 33 height 13
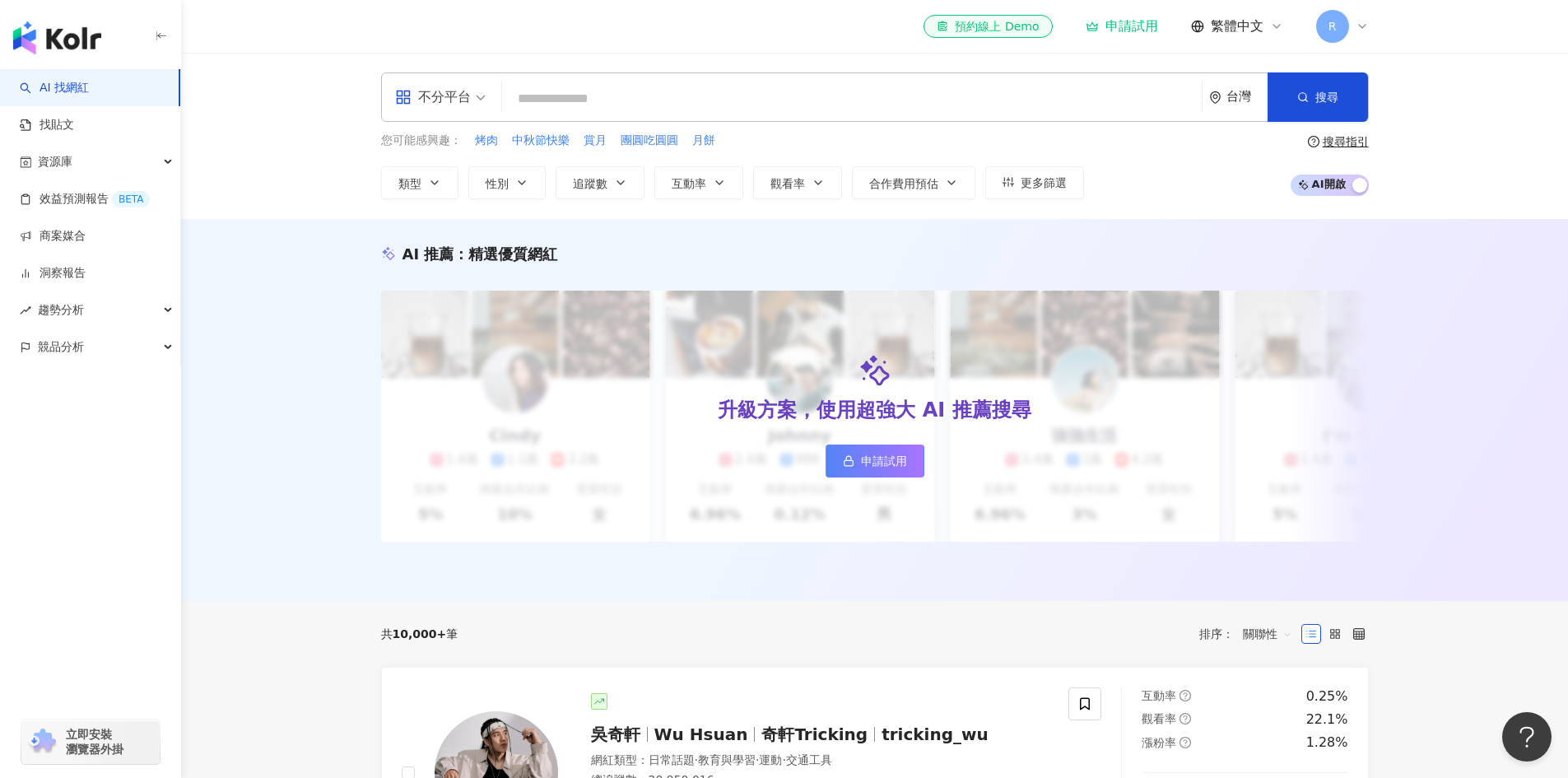
click at [571, 63] on div "不分平台 台灣 搜尋 loading 搜尋名稱、敘述、貼文含有關鍵字 “ 團購 AND 優惠 ” 的網紅 您可能感興趣： 烤肉 中秋節快樂 賞月 團圓吃圓圓 …" at bounding box center [874, 135] width 1386 height 166
click at [586, 101] on input "search" at bounding box center [852, 98] width 686 height 31
type input "*"
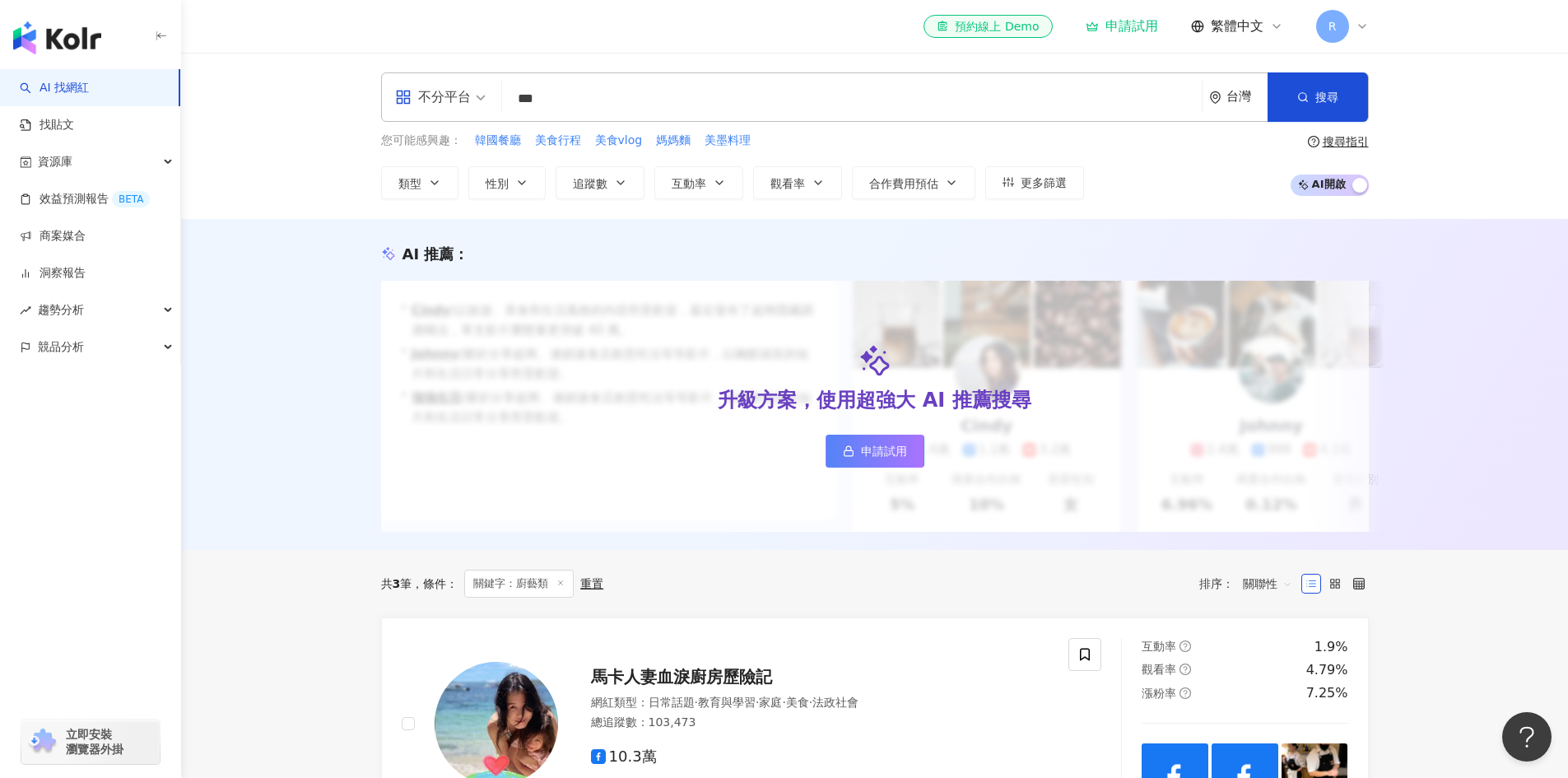
click at [1330, 192] on span "AI 開啟 AI 關閉" at bounding box center [1330, 185] width 78 height 21
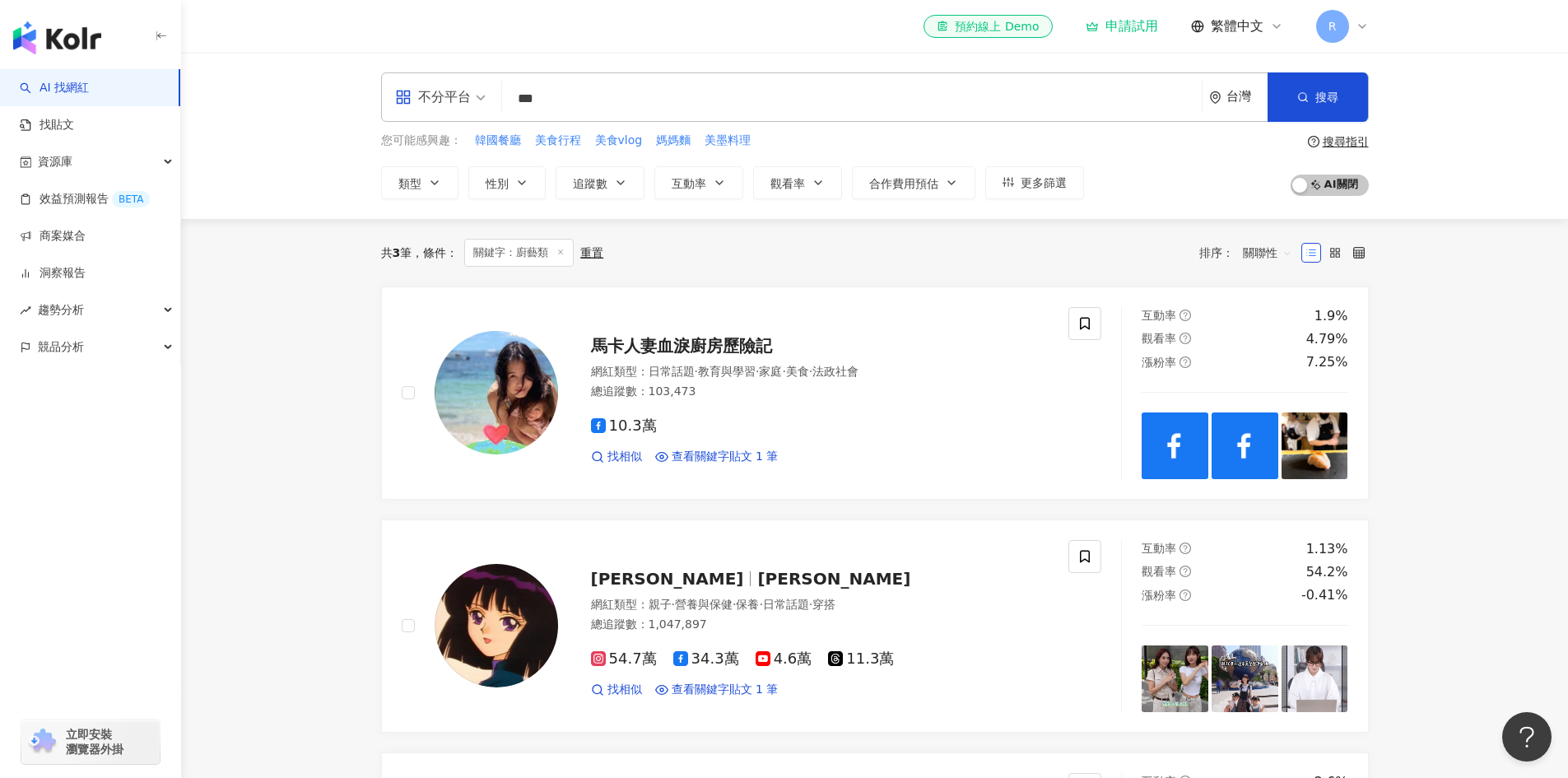
click at [570, 101] on input "***" at bounding box center [852, 98] width 686 height 31
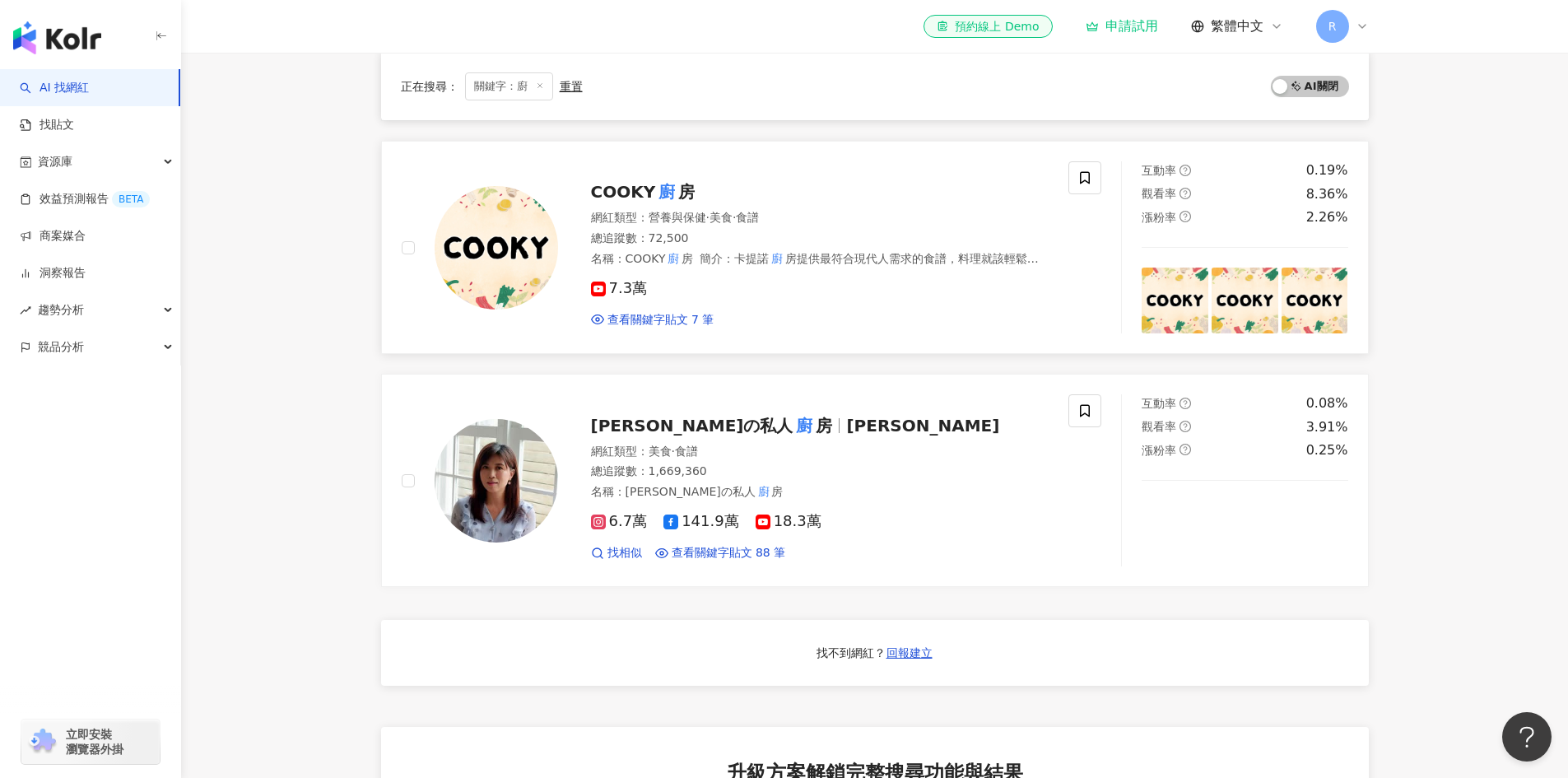
scroll to position [741, 0]
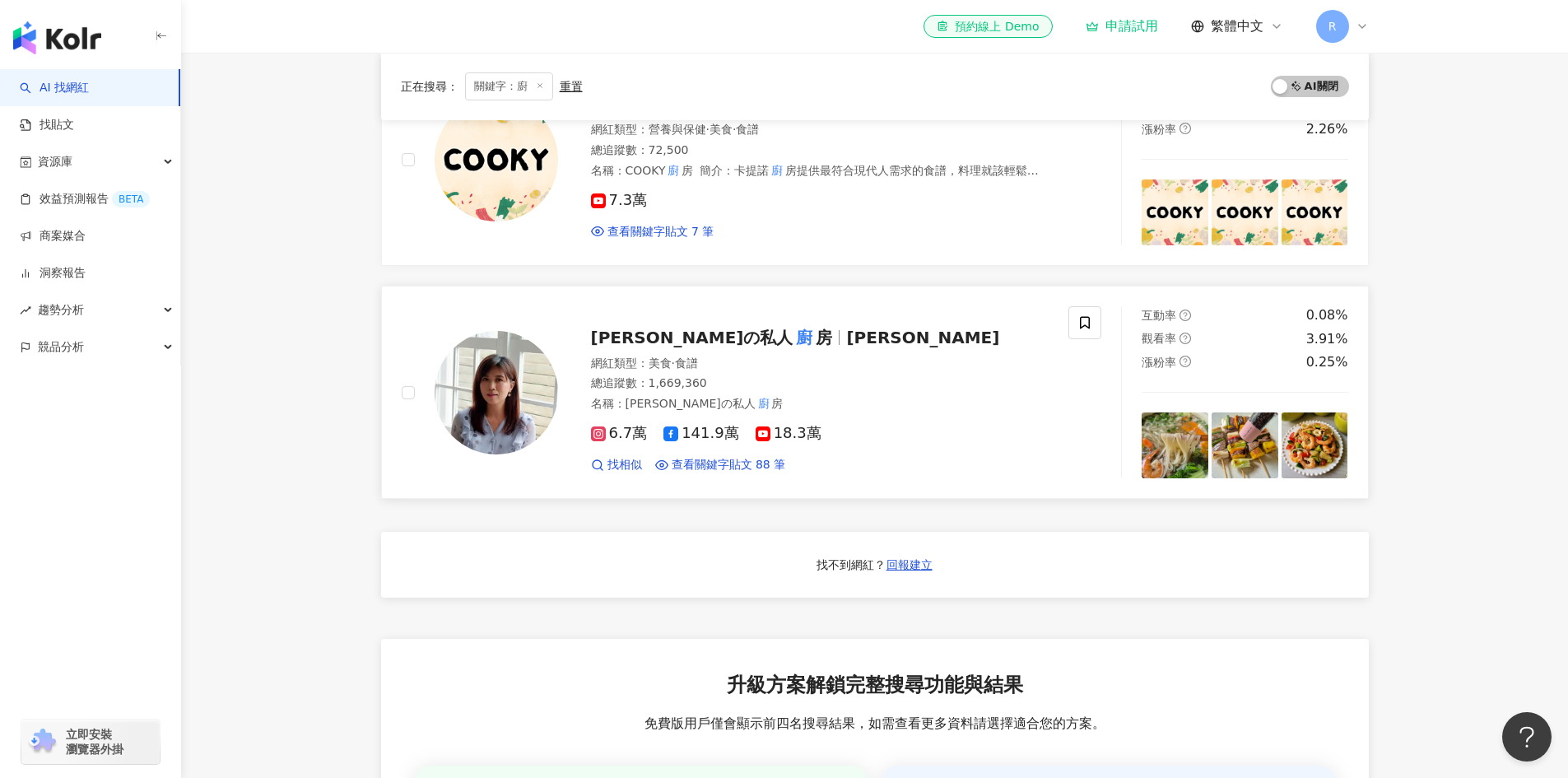
type input "*"
click at [846, 330] on span "Amy" at bounding box center [923, 337] width 153 height 20
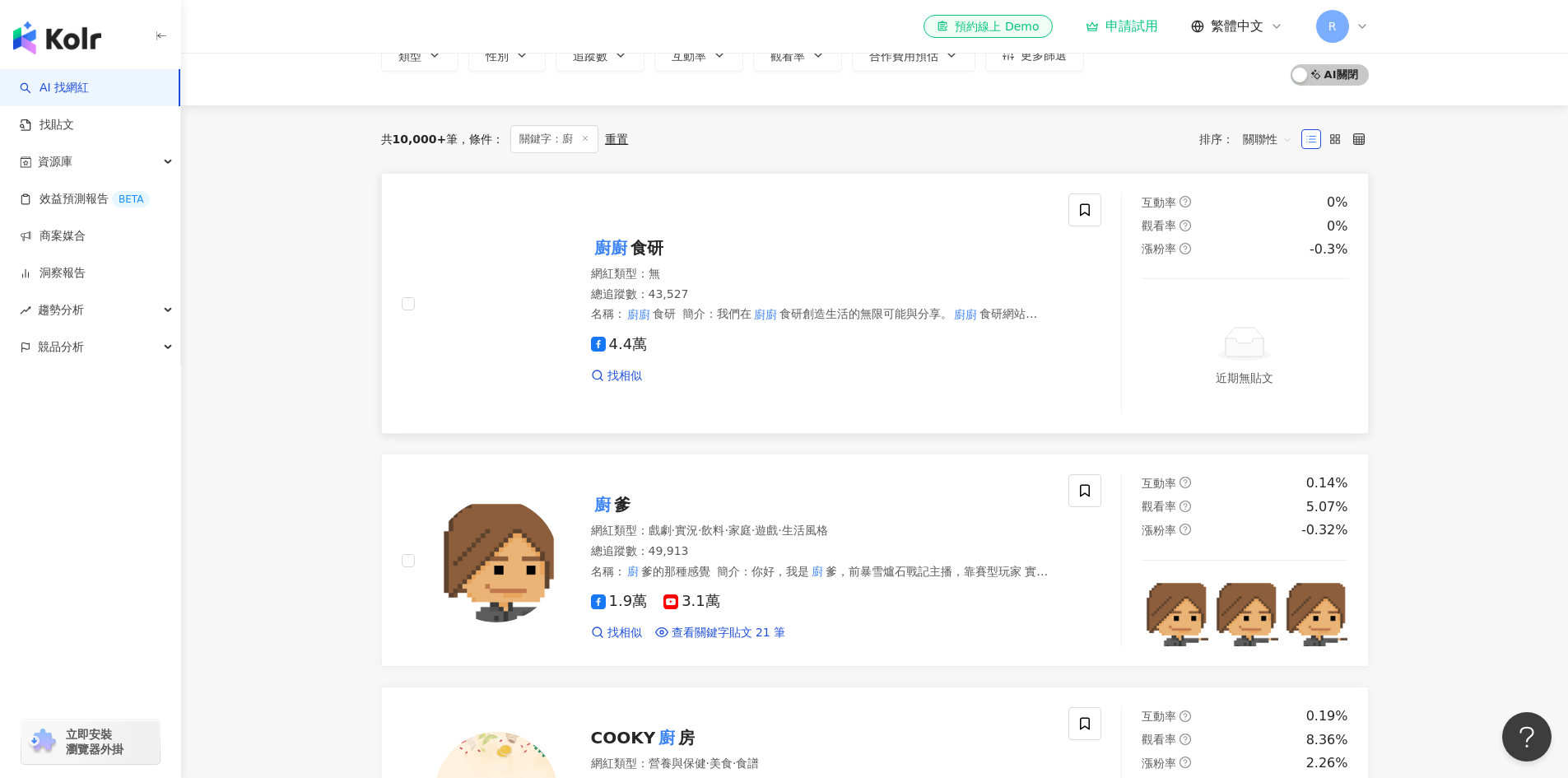
scroll to position [0, 0]
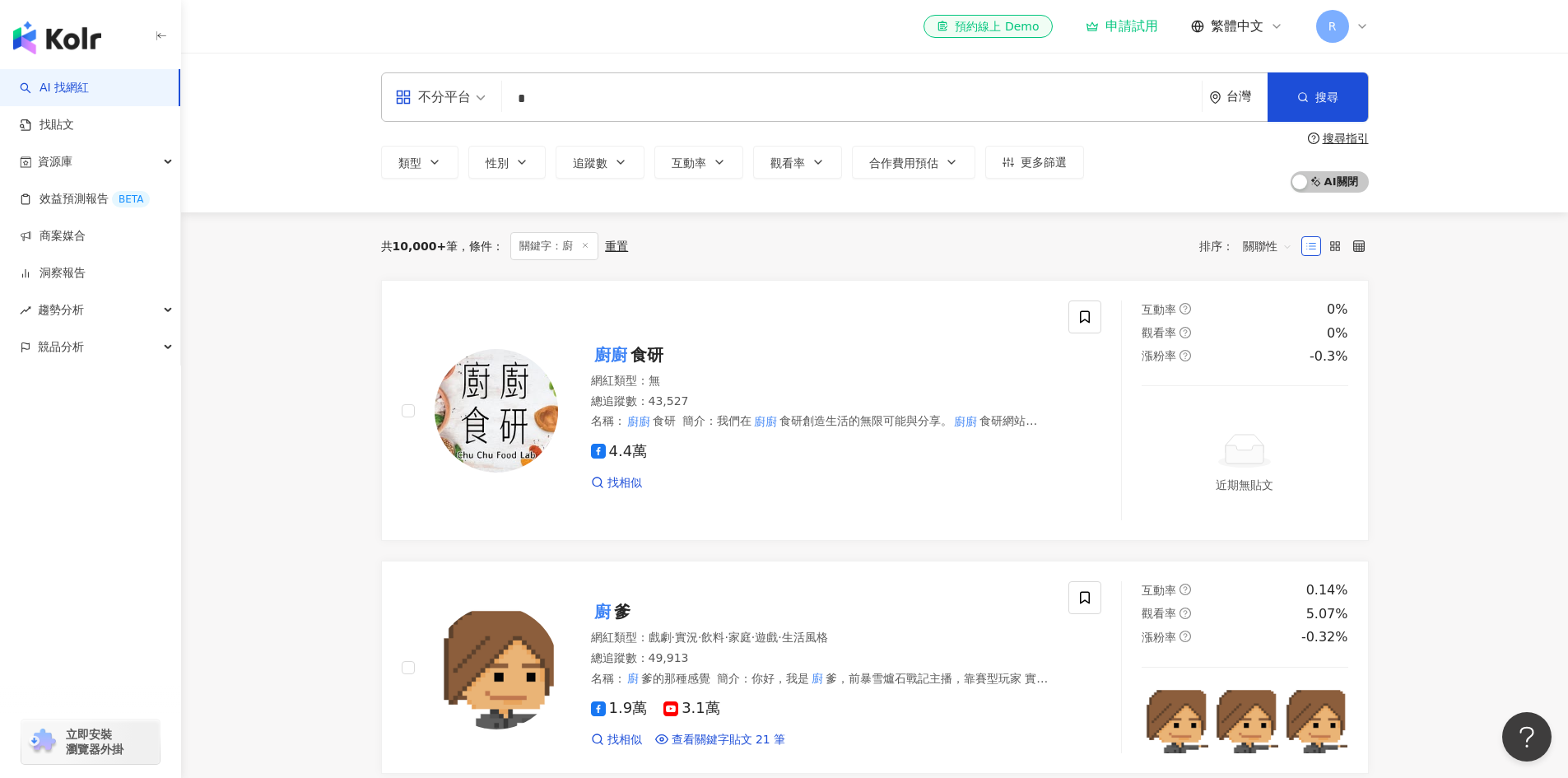
click at [630, 96] on input "*" at bounding box center [852, 98] width 686 height 31
type input "*"
click at [378, 172] on div "不分平台 台灣 搜尋 76e0c237-e6d2-4a43-816f-a7e9369f2d45 廚爹 49,913 追蹤者 前田主廚的料理廚房 8,296 追…" at bounding box center [875, 132] width 1054 height 120
click at [401, 161] on span "類型" at bounding box center [410, 163] width 23 height 13
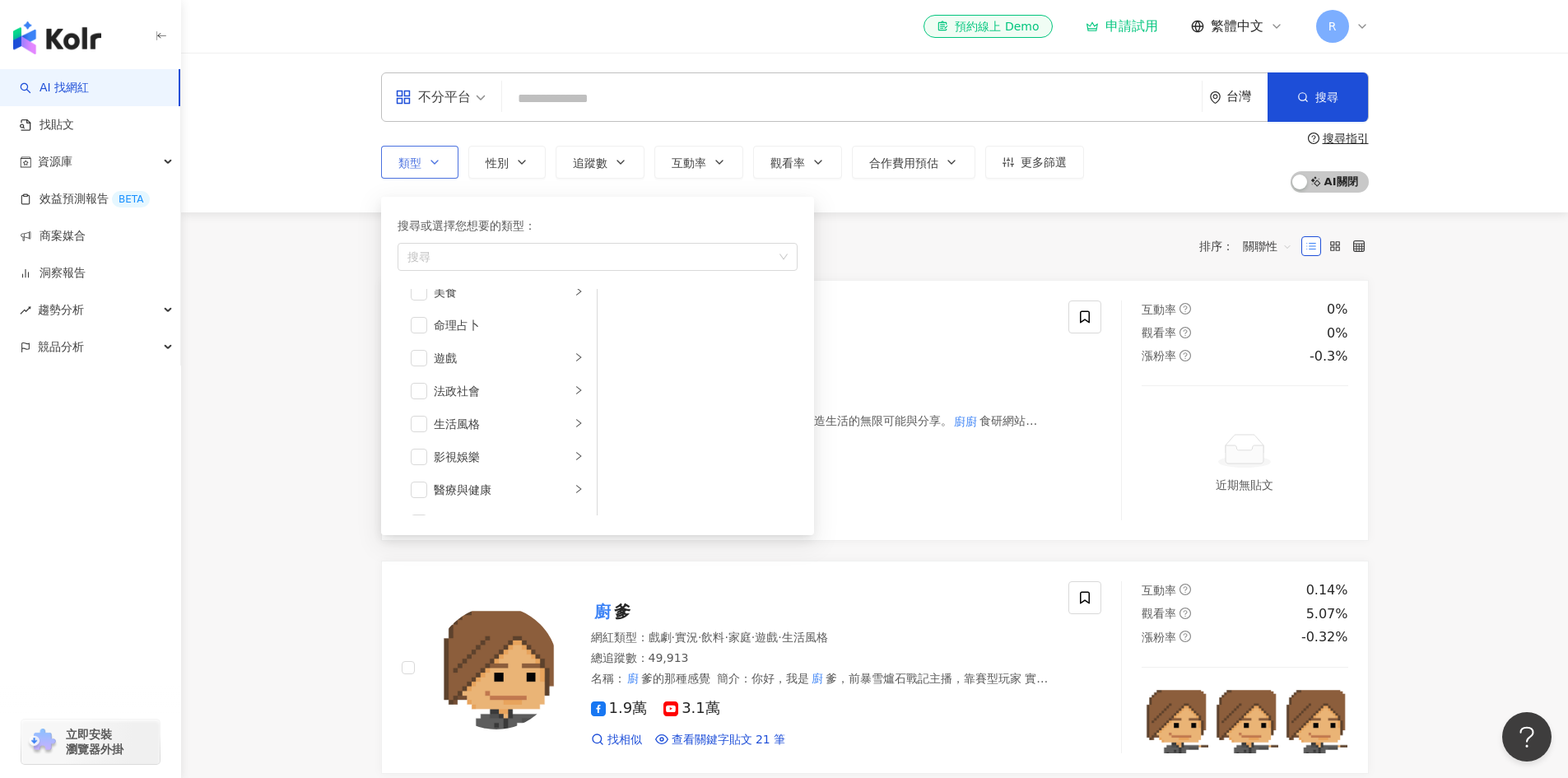
scroll to position [165, 0]
click at [525, 371] on div "美食" at bounding box center [502, 375] width 137 height 18
click at [661, 441] on div "食譜" at bounding box center [708, 441] width 150 height 18
click at [909, 227] on div "共 10,000+ 筆 條件 ： 關鍵字：廚 重置 排序： 關聯性" at bounding box center [875, 247] width 988 height 68
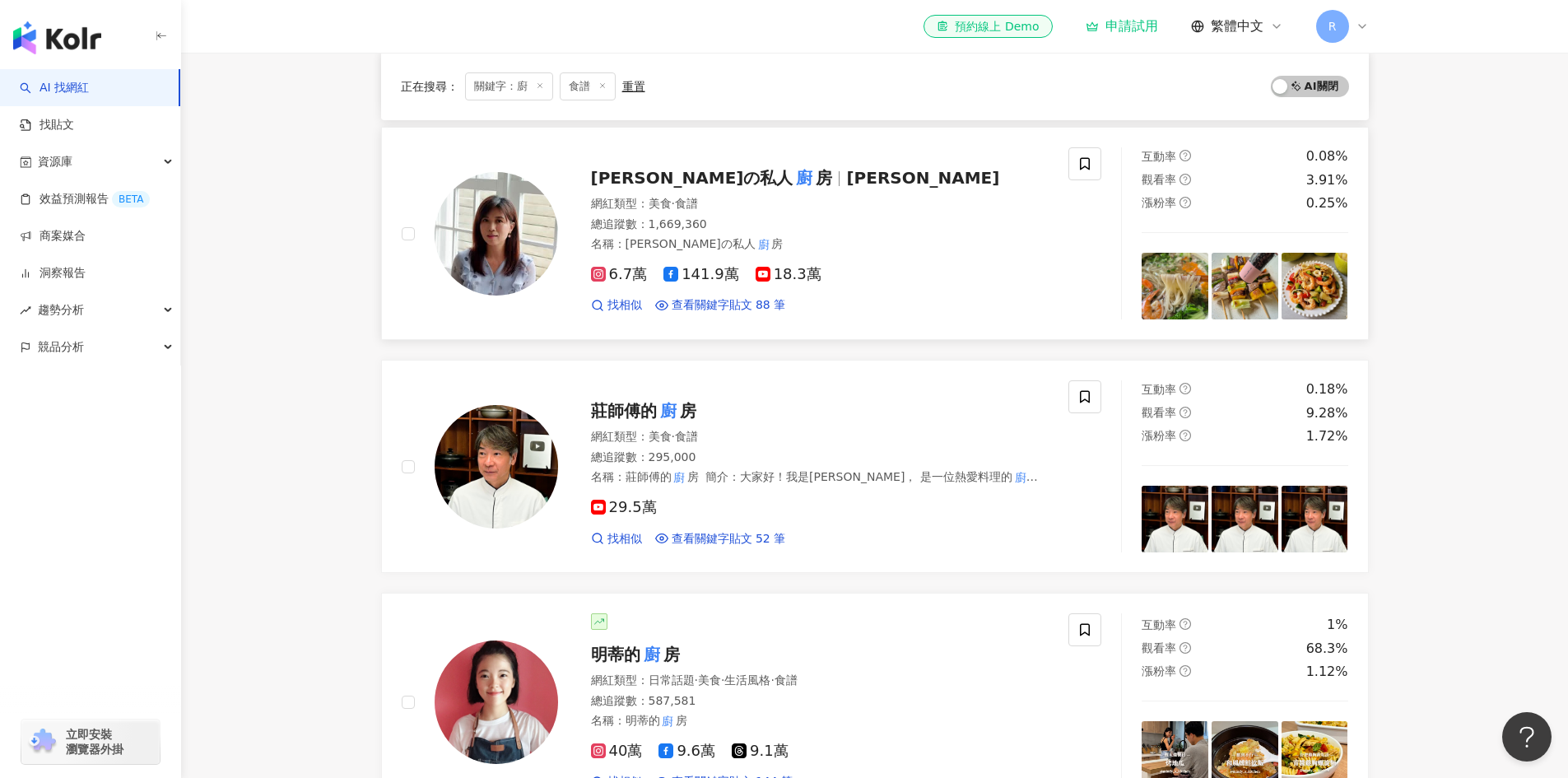
scroll to position [411, 0]
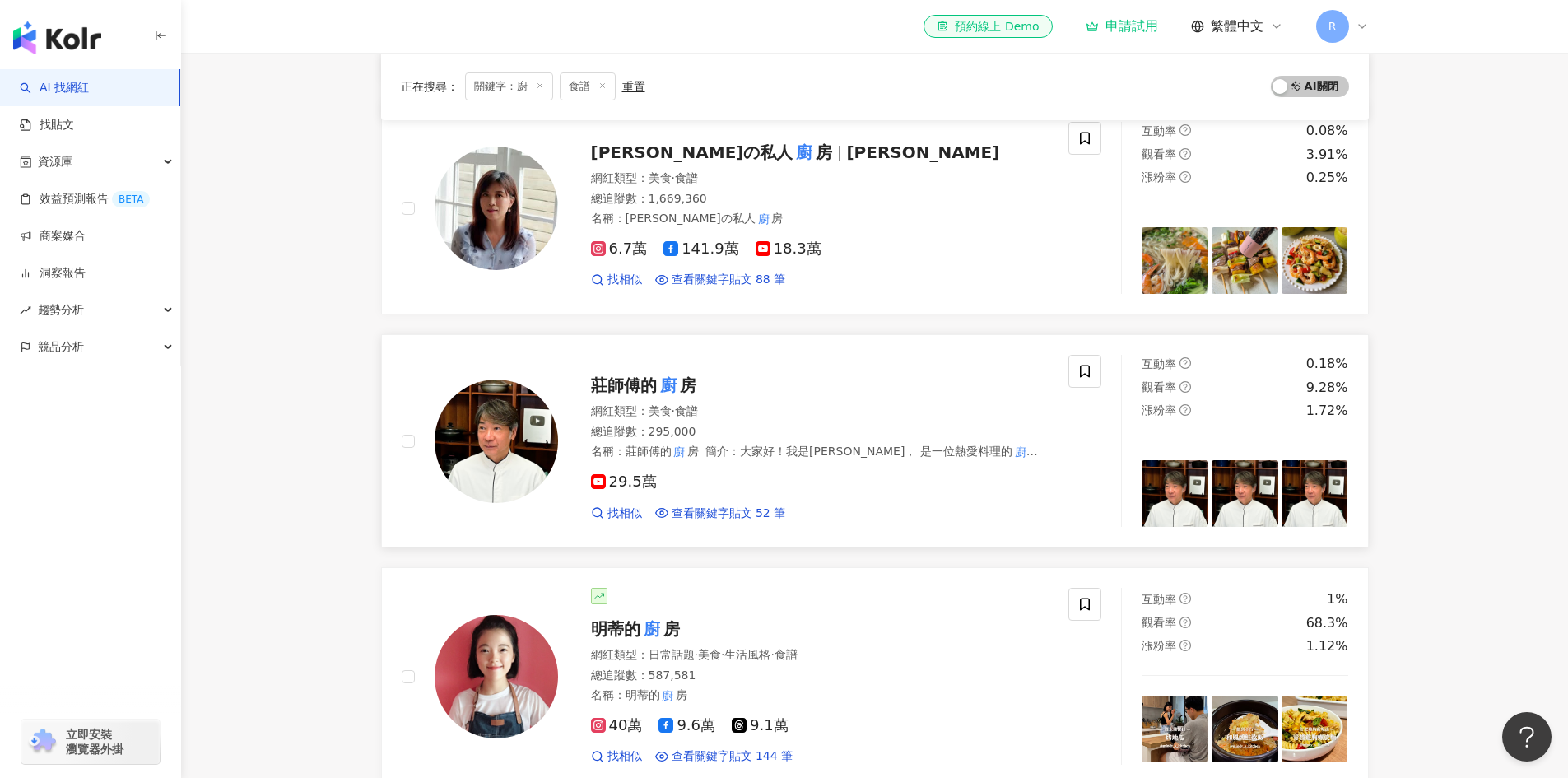
click at [661, 380] on mark "廚" at bounding box center [668, 385] width 23 height 27
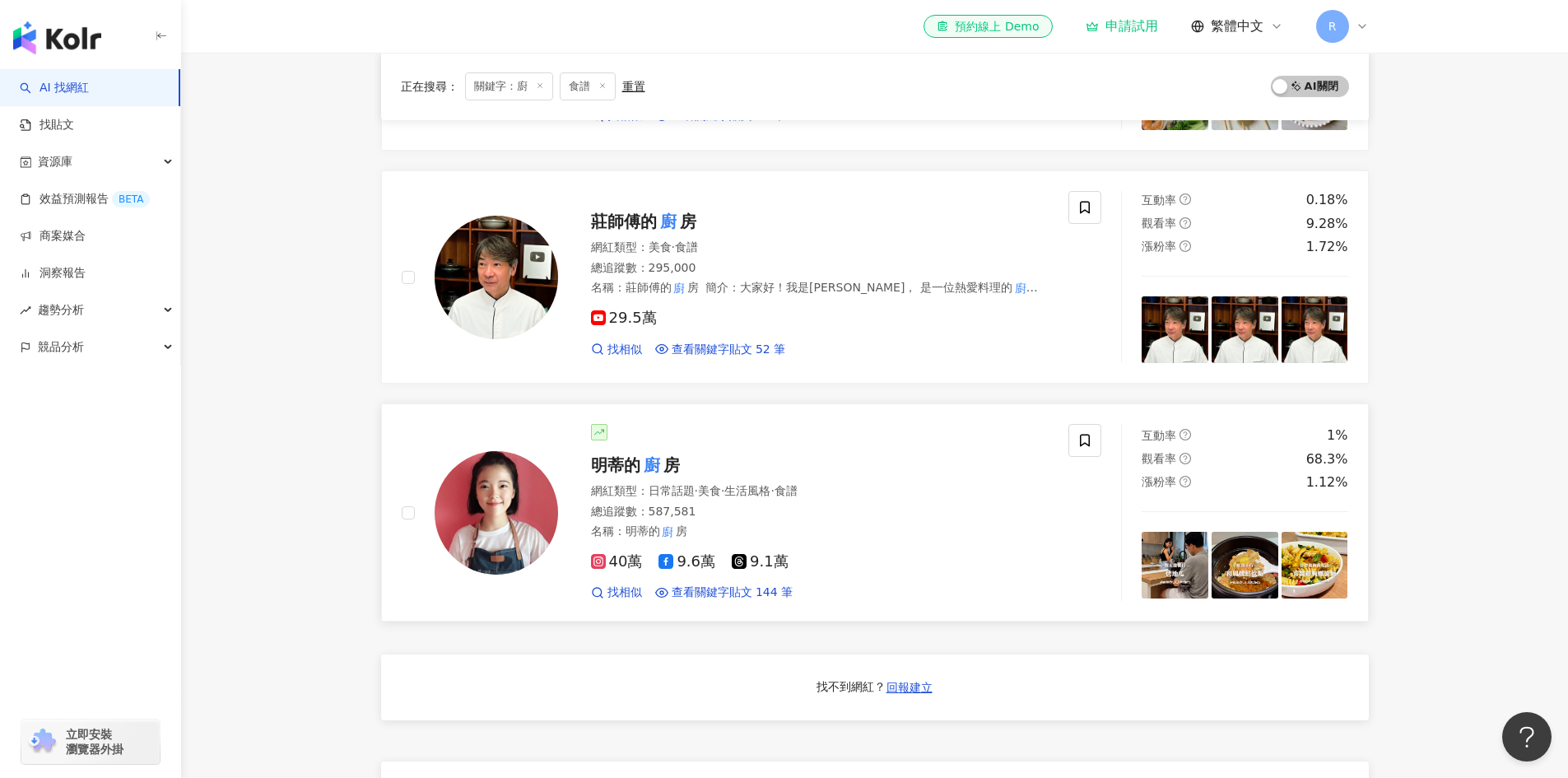
scroll to position [576, 0]
click at [641, 451] on mark "廚" at bounding box center [652, 465] width 23 height 27
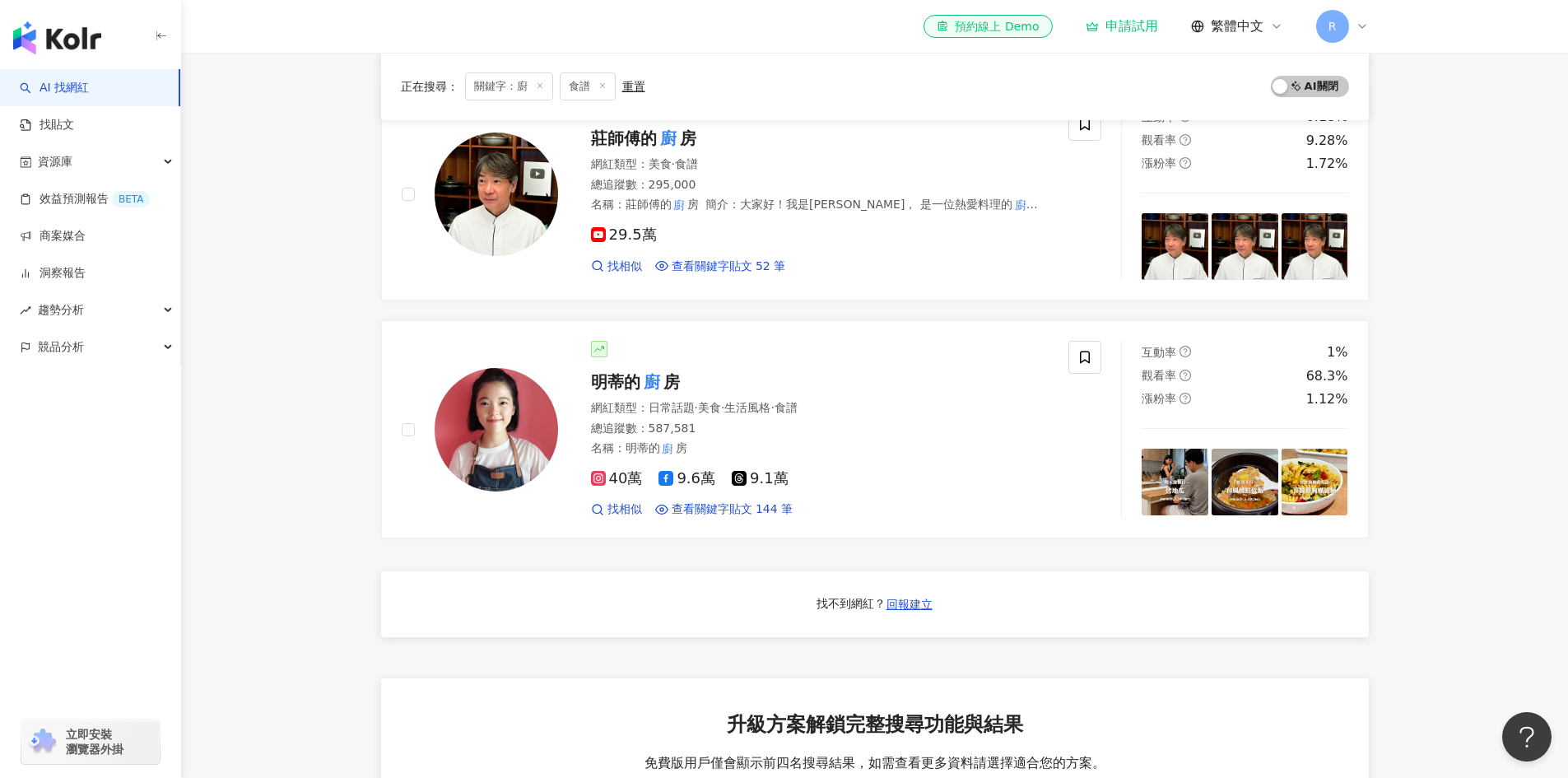
click at [1413, 238] on main "不分平台 台灣 搜尋 76e0c237-e6d2-4a43-816f-a7e9369f2d45 廚爹 49,913 追蹤者 前田主廚的料理廚房 8,296 追…" at bounding box center [874, 240] width 1386 height 1693
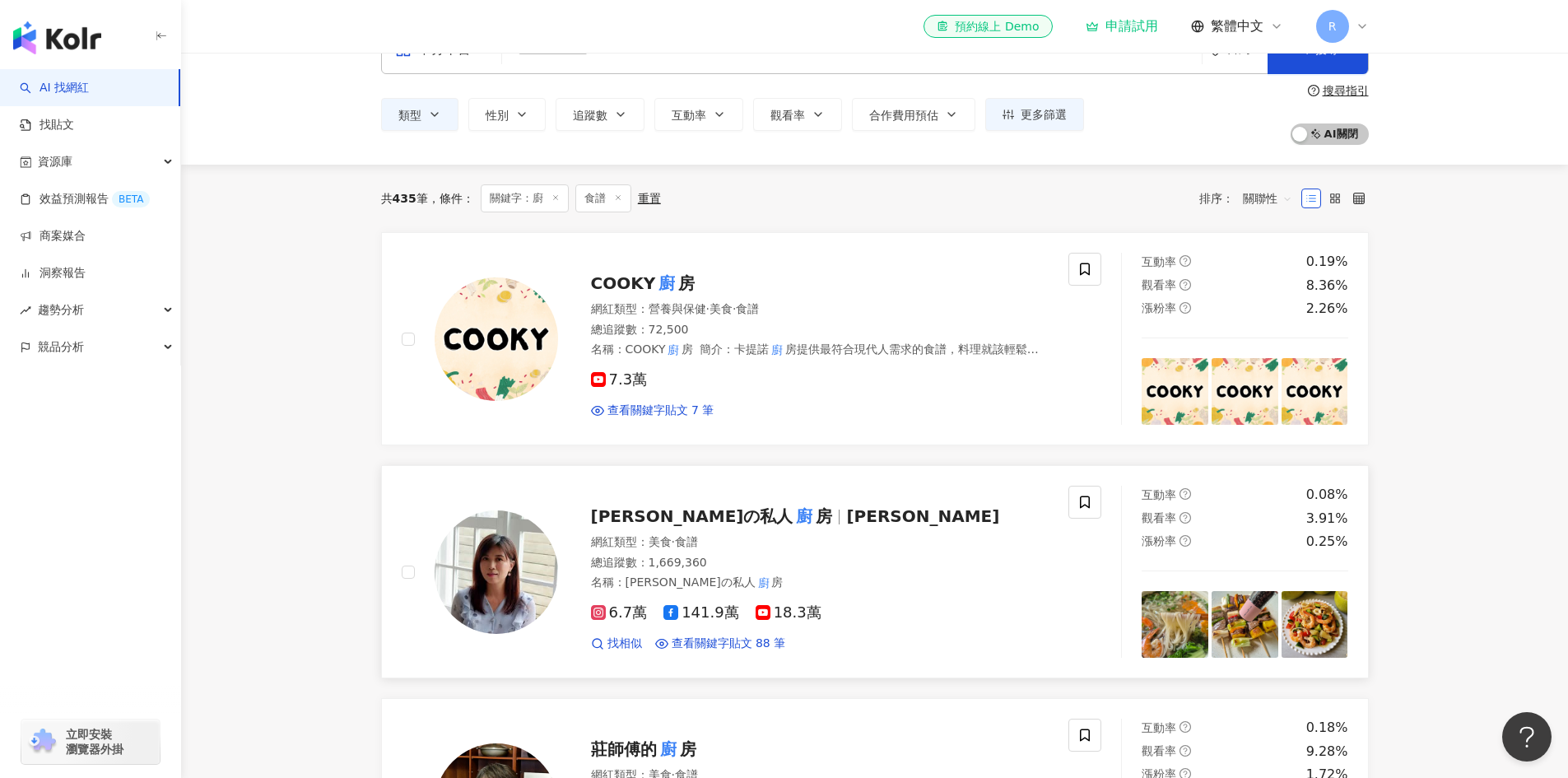
scroll to position [0, 0]
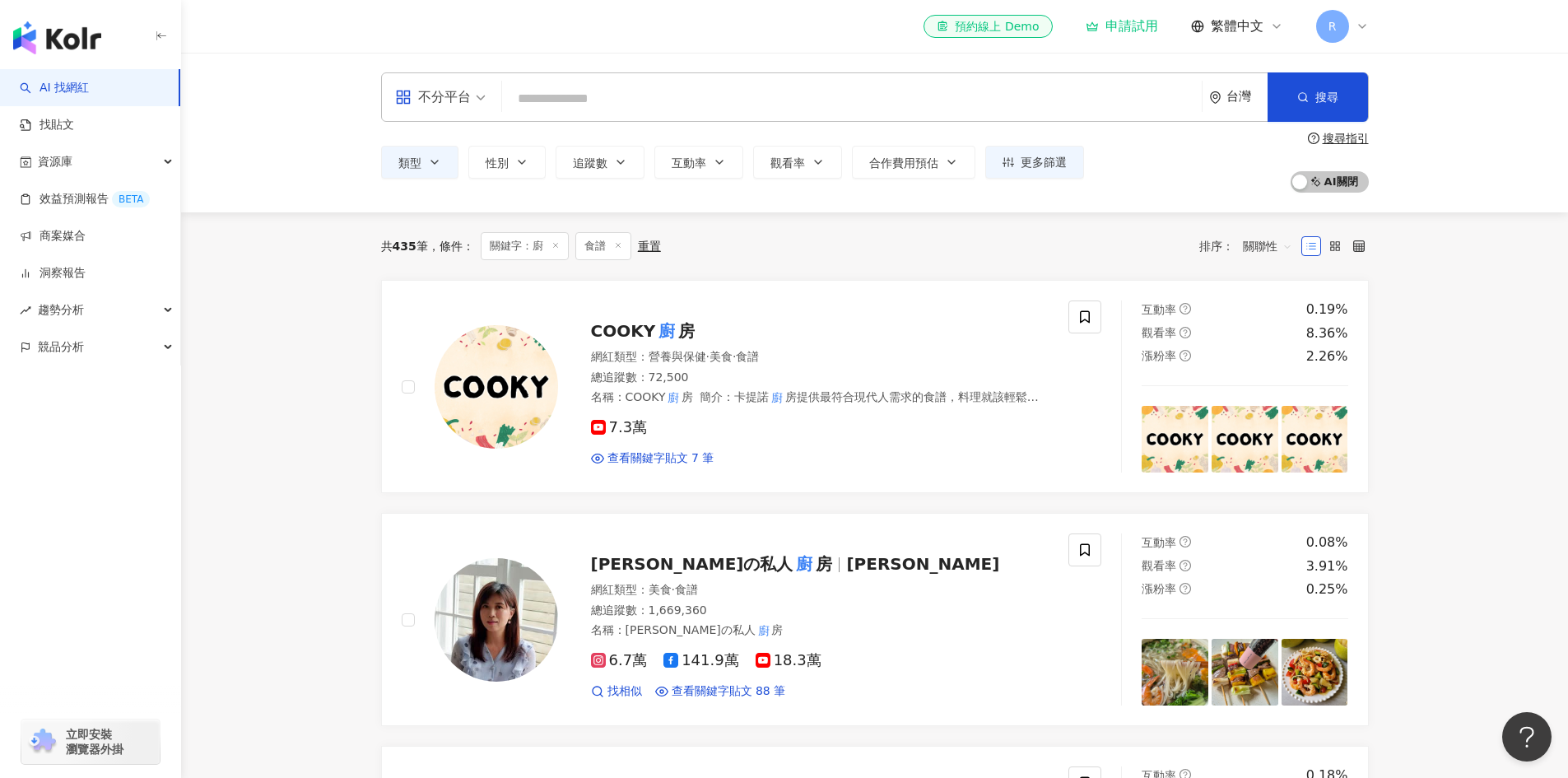
click at [529, 92] on input "search" at bounding box center [852, 98] width 686 height 31
click at [556, 246] on line at bounding box center [554, 246] width 4 height 4
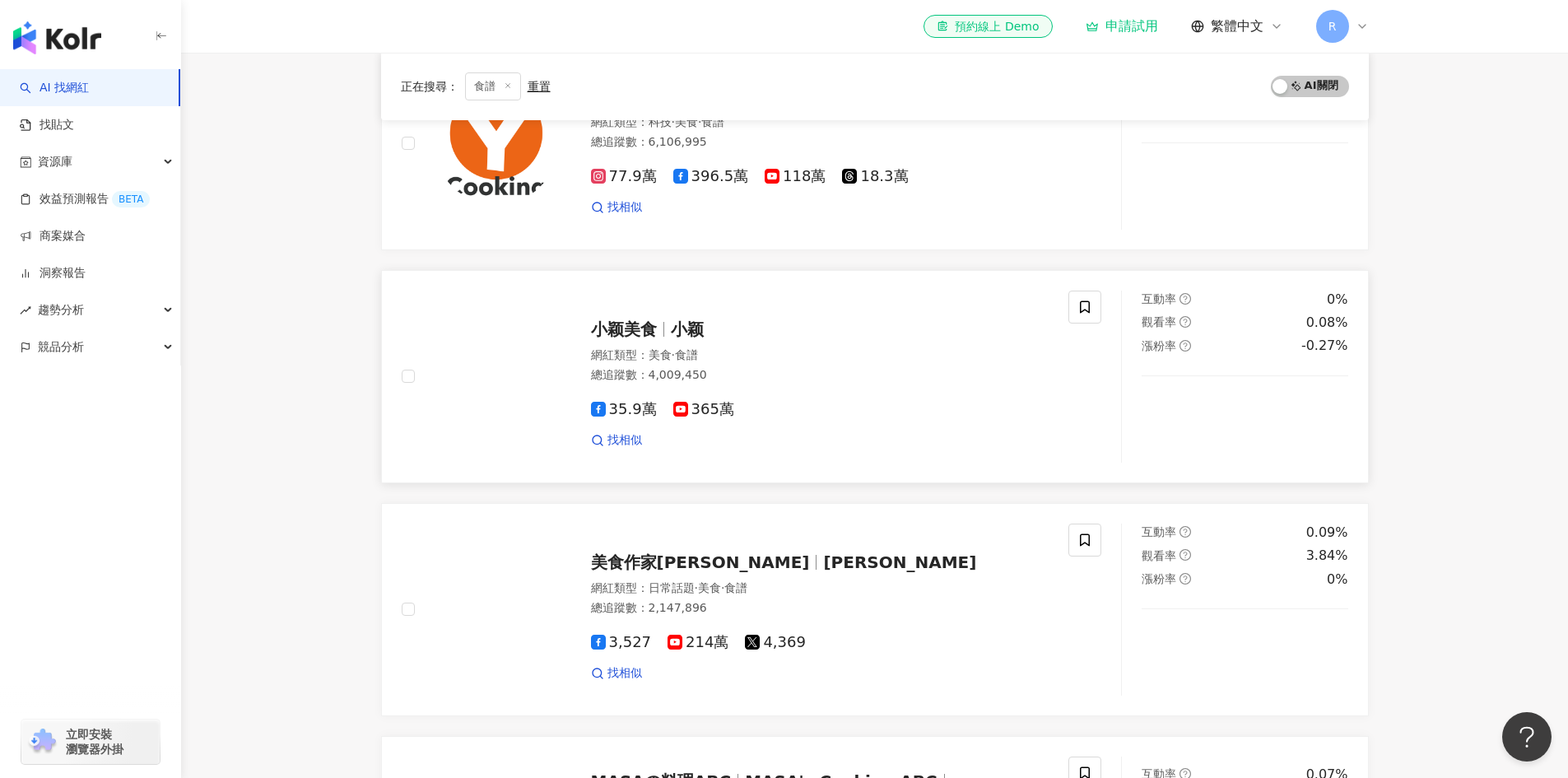
scroll to position [411, 0]
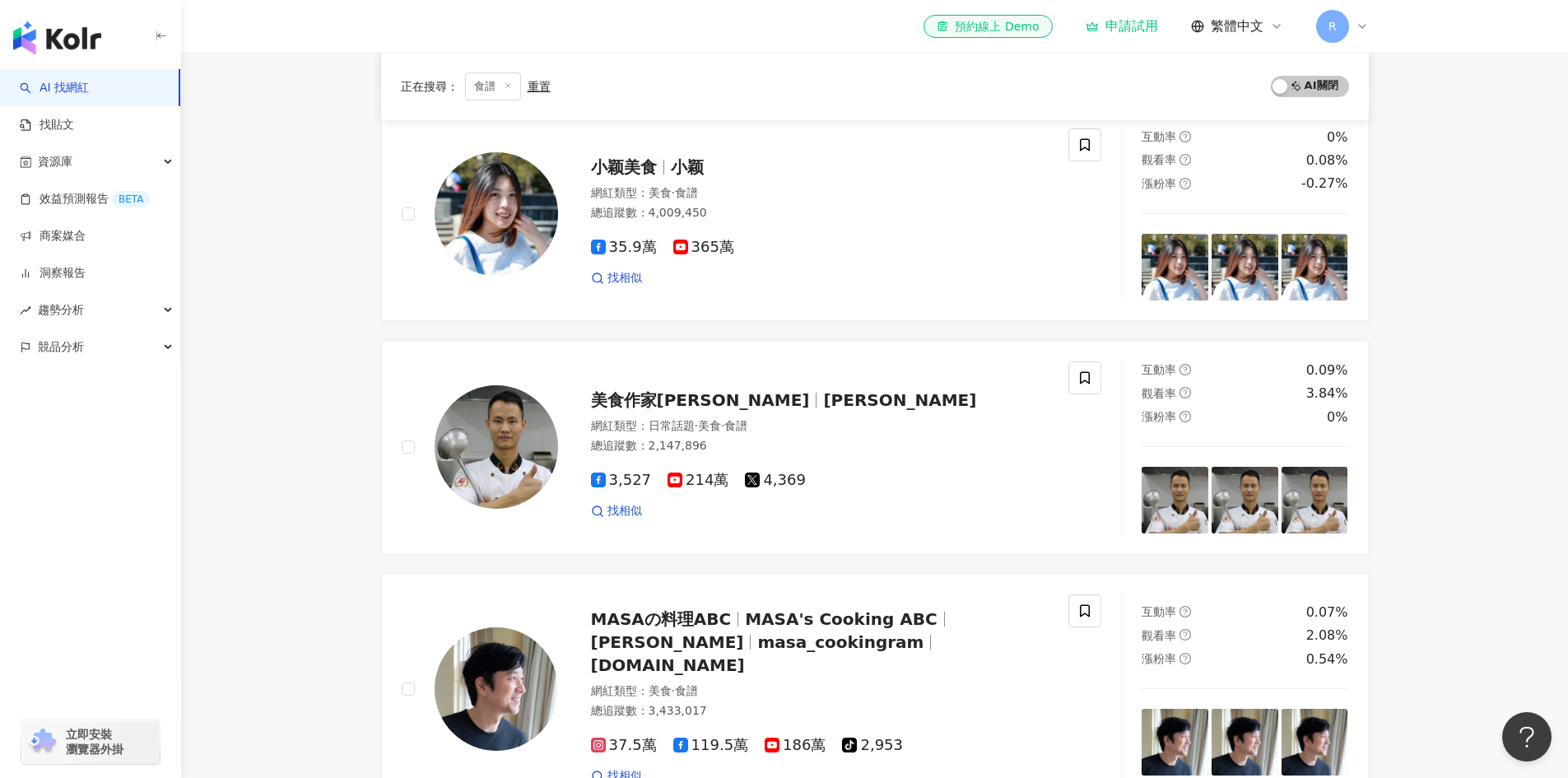
click at [334, 635] on main "不分平台 台灣 搜尋 76e0c237-e6d2-4a43-816f-a7e9369f2d45 廚爹 49,913 追蹤者 前田主廚的料理廚房 8,296 追…" at bounding box center [874, 498] width 1386 height 1714
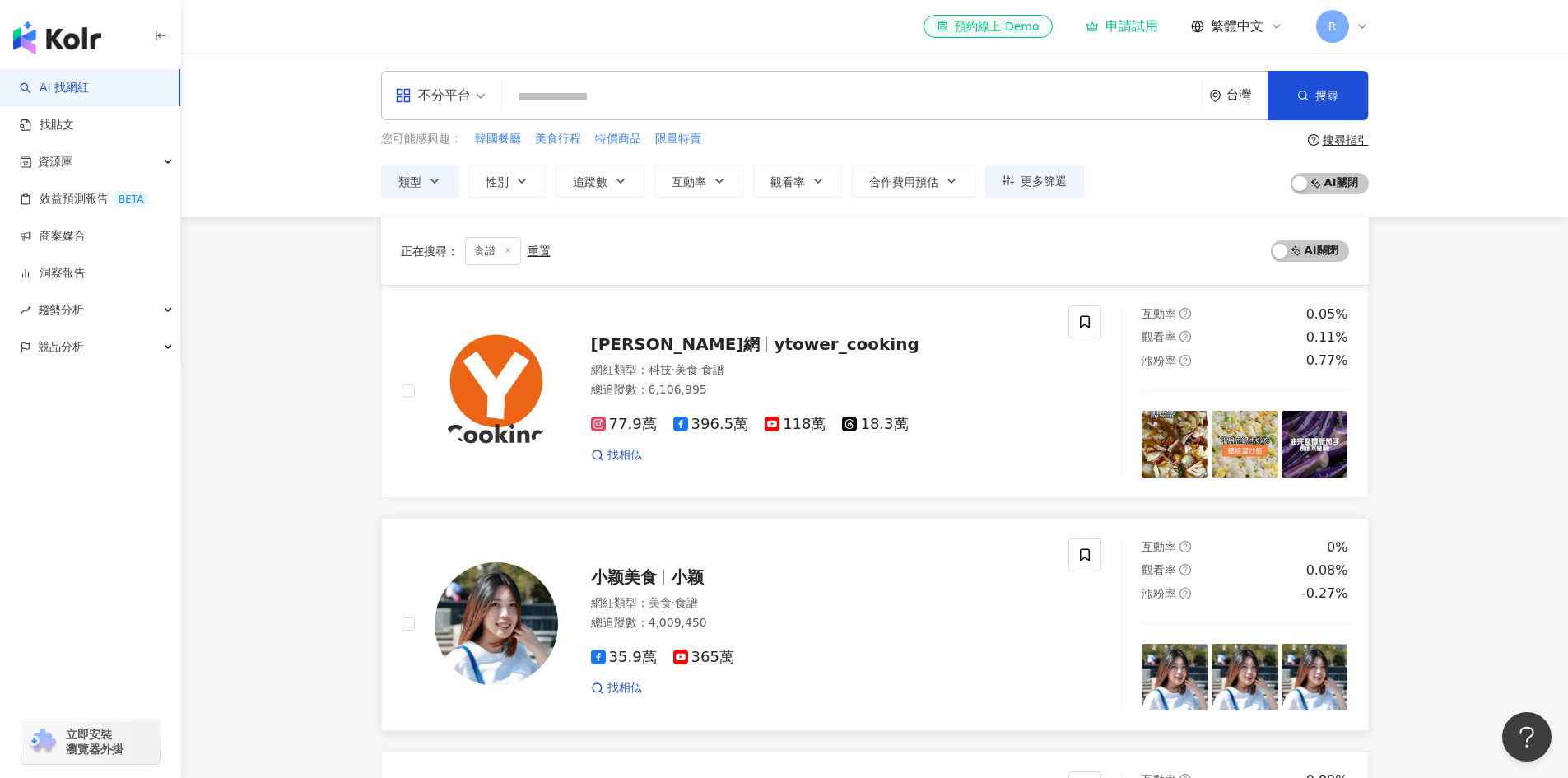
scroll to position [0, 0]
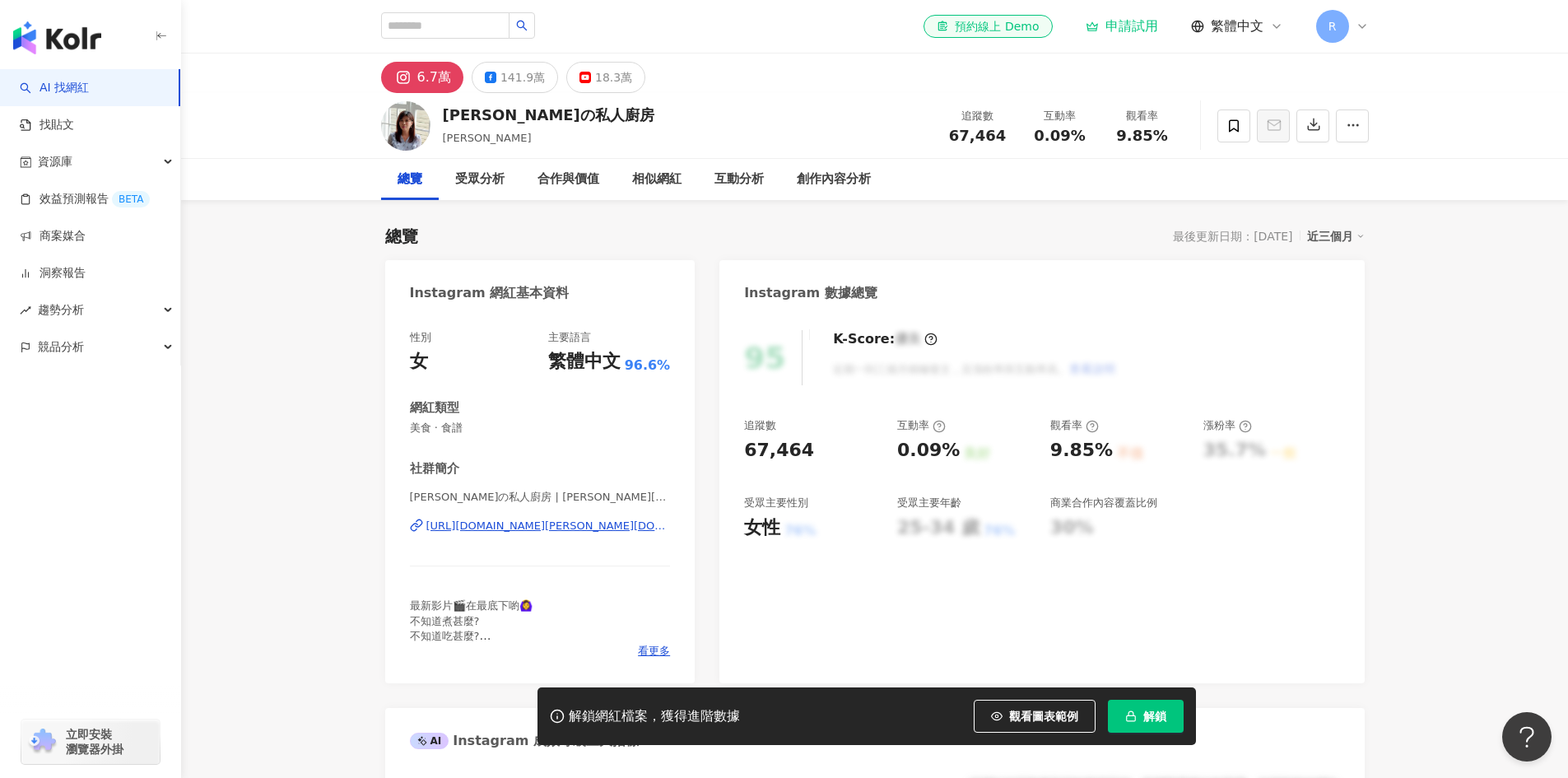
drag, startPoint x: 445, startPoint y: 115, endPoint x: 602, endPoint y: 118, distance: 157.0
click at [602, 118] on div "Amyの私人廚房 Amy 追蹤數 67,464 互動率 0.09% 觀看率 9.85%" at bounding box center [875, 126] width 1054 height 65
copy div "Amyの私人廚房"
click at [609, 242] on div "總覽 最後更新日期：2025/9/24 近三個月" at bounding box center [875, 236] width 980 height 23
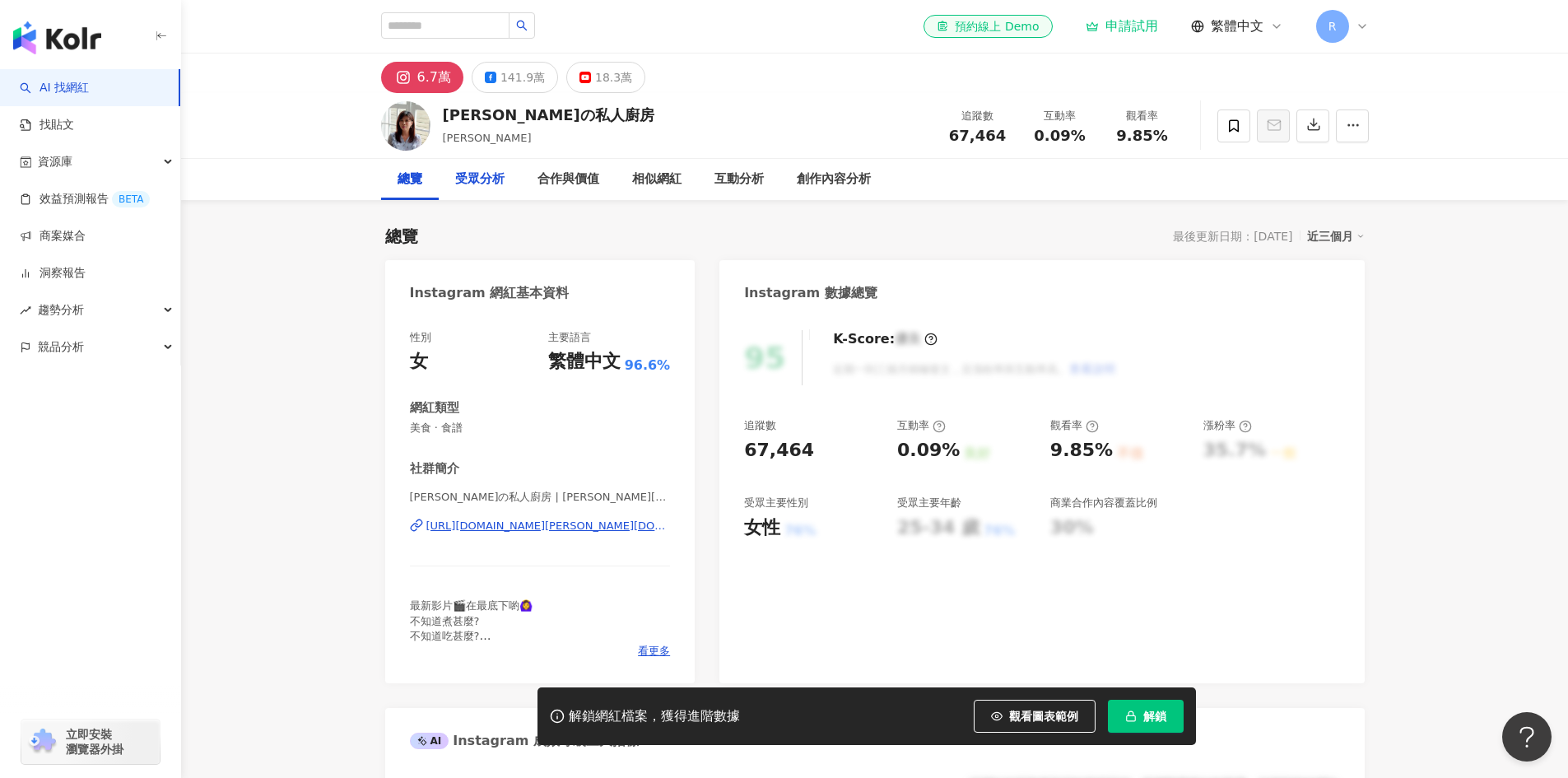
click at [474, 173] on div "受眾分析" at bounding box center [479, 180] width 49 height 20
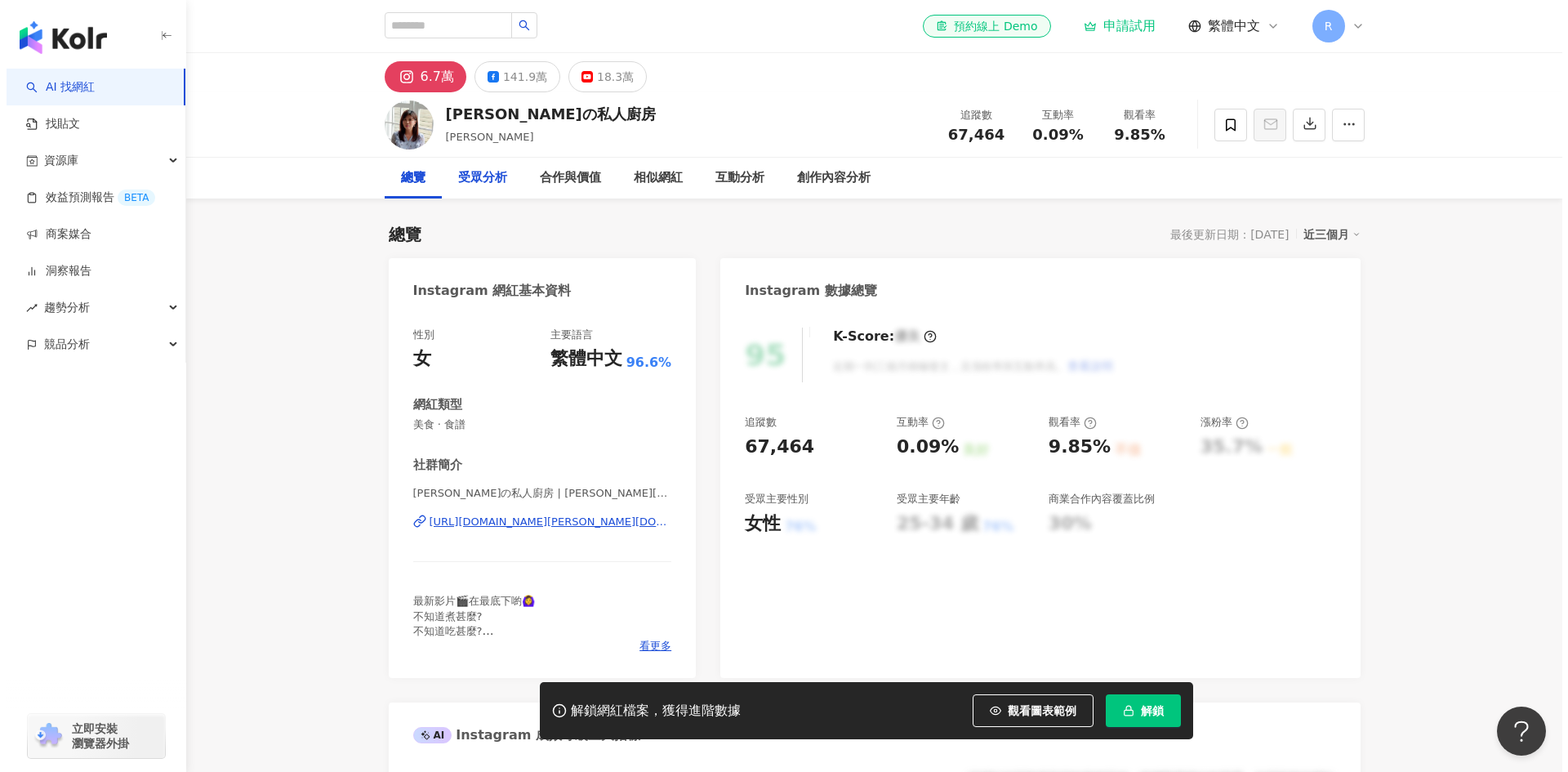
scroll to position [1396, 0]
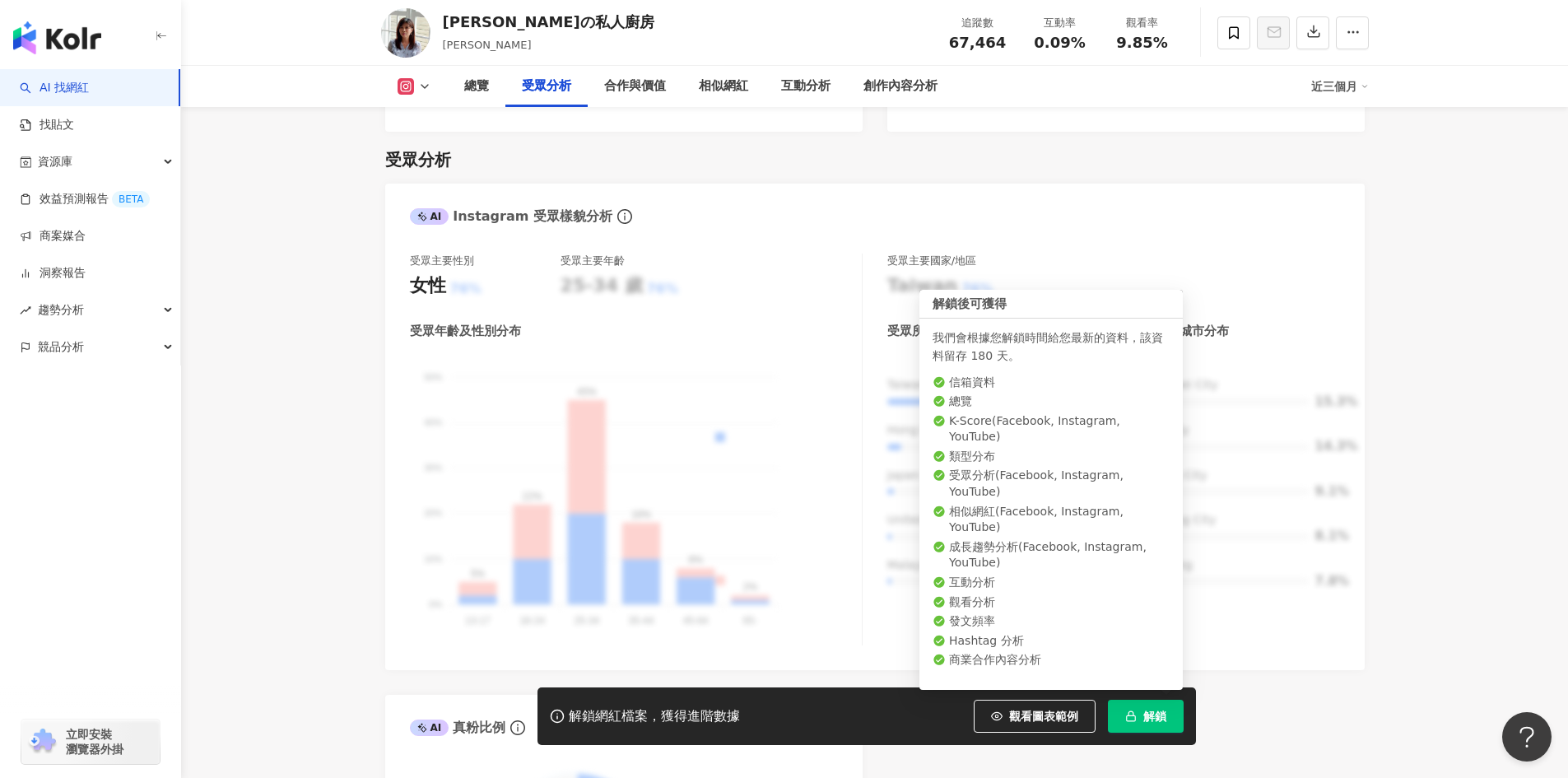
click at [1152, 717] on span "解鎖" at bounding box center [1155, 716] width 23 height 13
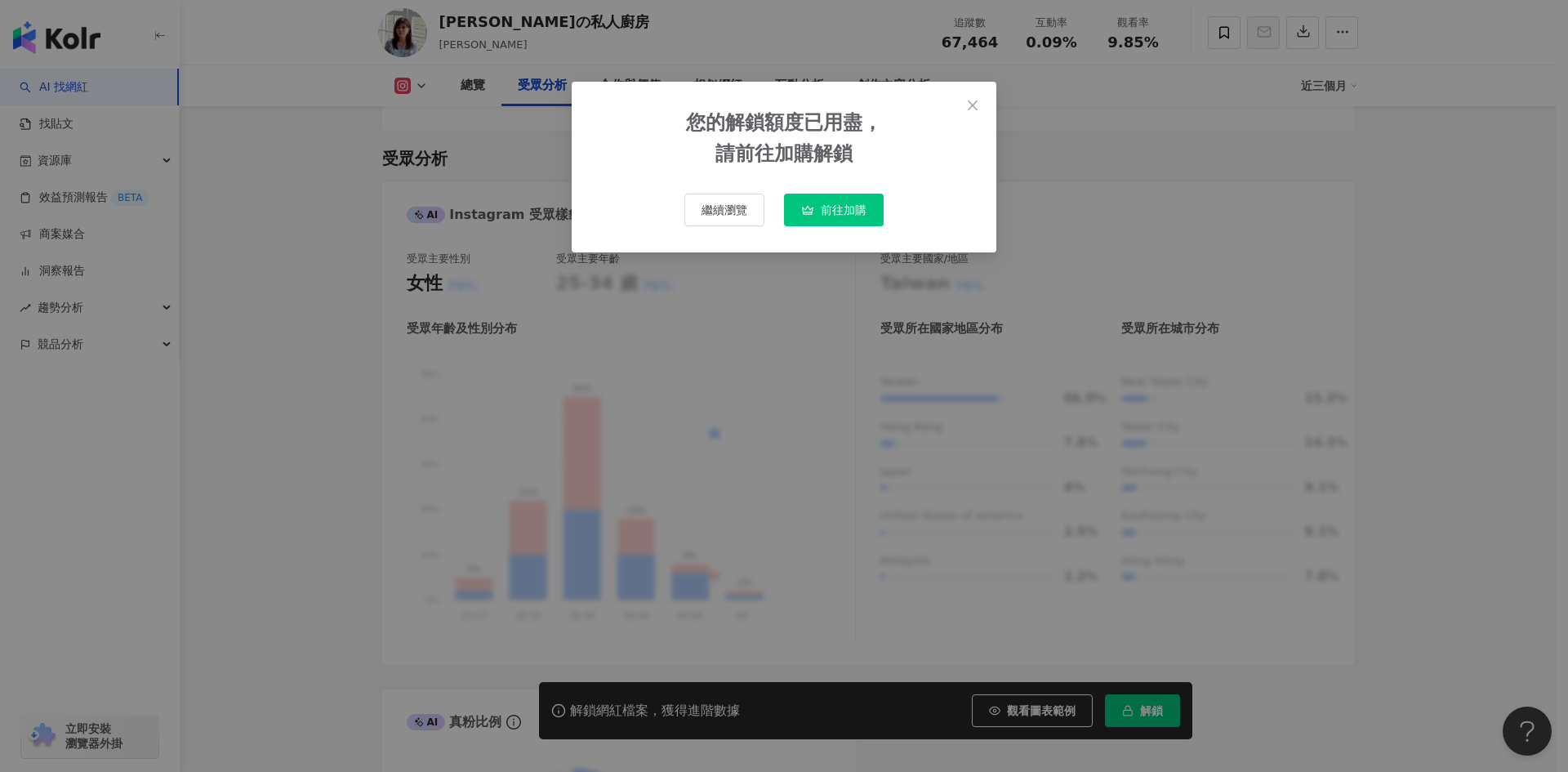
click at [816, 215] on button "前往加購" at bounding box center [833, 209] width 100 height 33
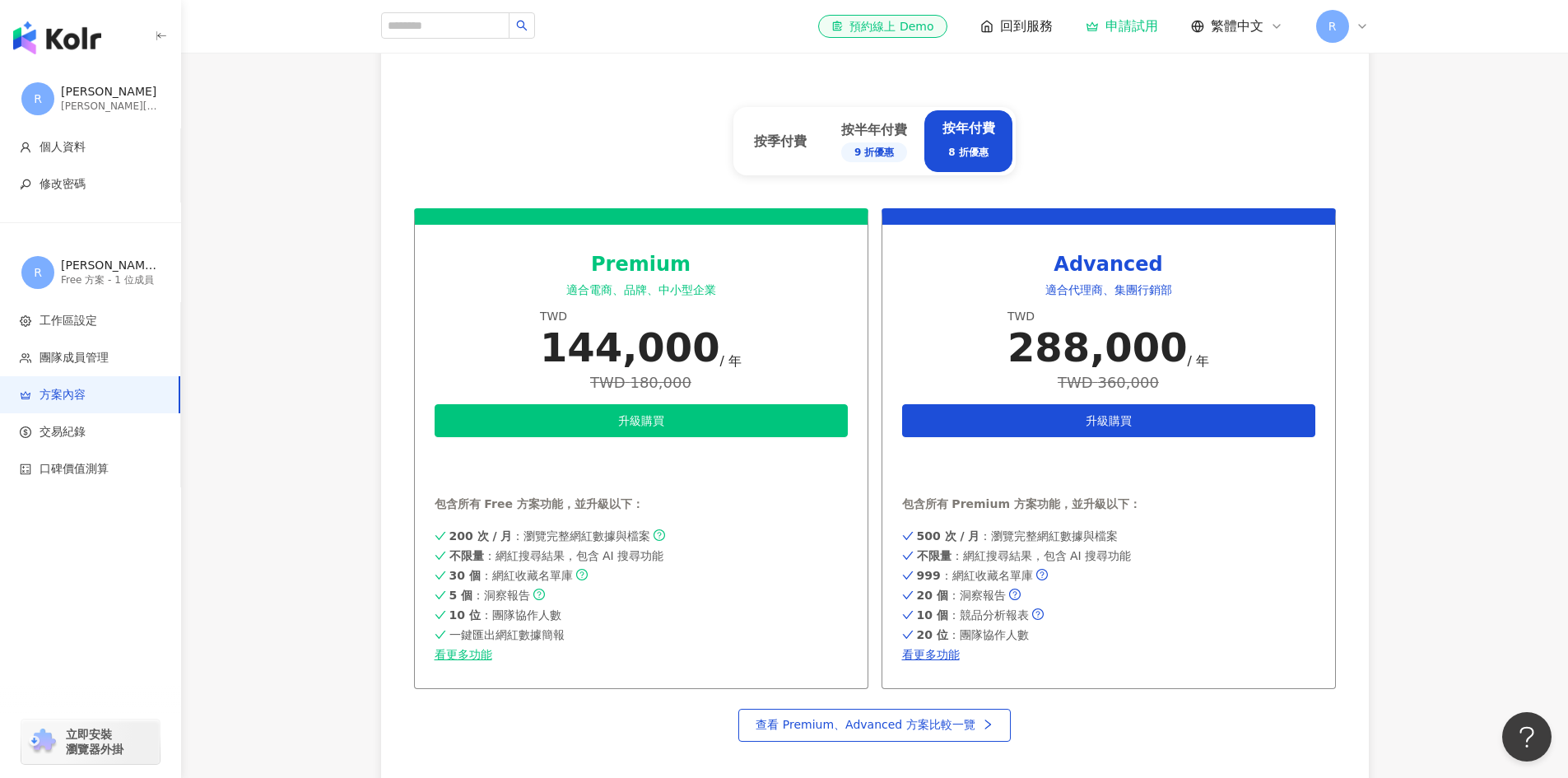
scroll to position [659, 0]
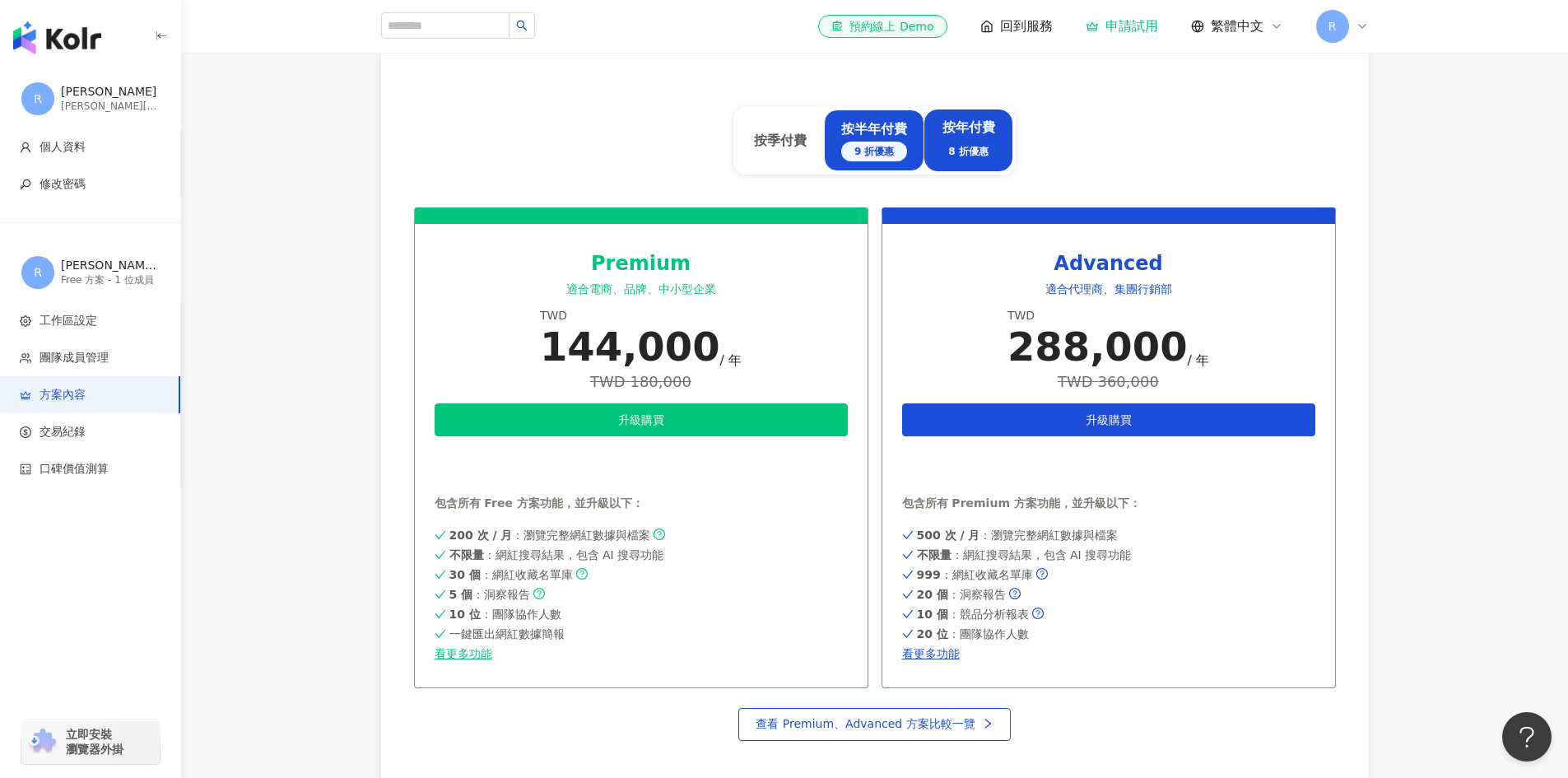
click at [881, 120] on div "按半年付費 9 折優惠" at bounding box center [874, 141] width 66 height 41
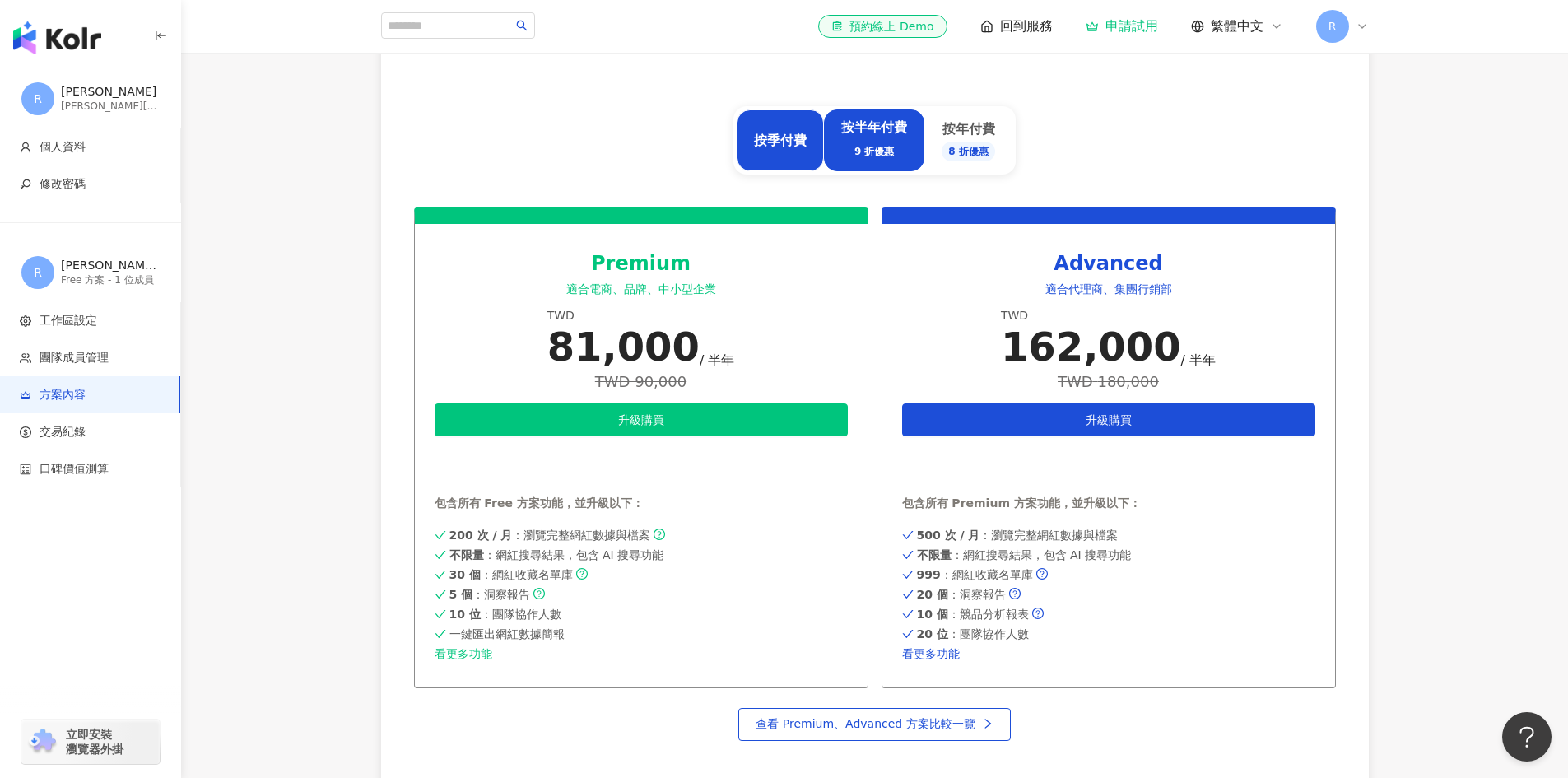
click at [805, 154] on div "按季付費" at bounding box center [780, 140] width 87 height 61
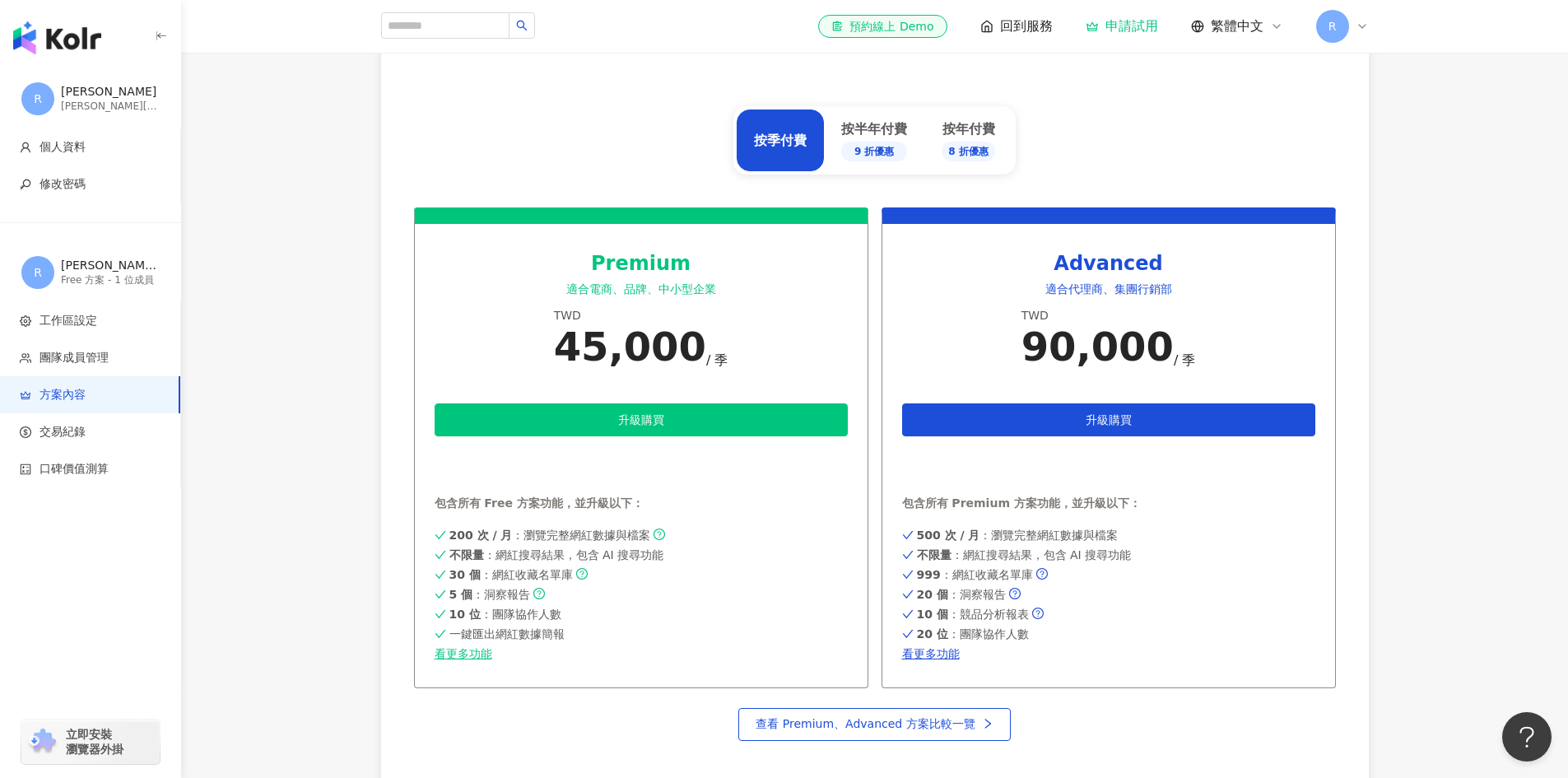
scroll to position [1258, 0]
